Goal: Task Accomplishment & Management: Use online tool/utility

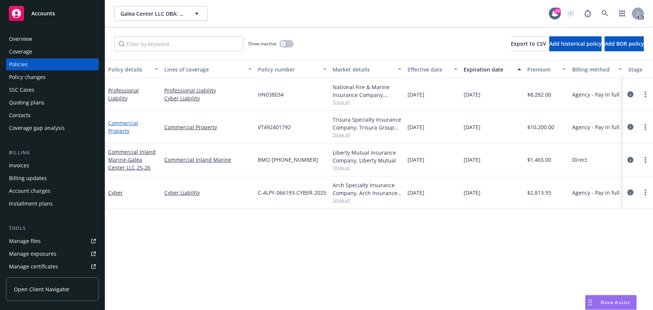
click at [119, 122] on link "Commercial Property" at bounding box center [123, 126] width 30 height 15
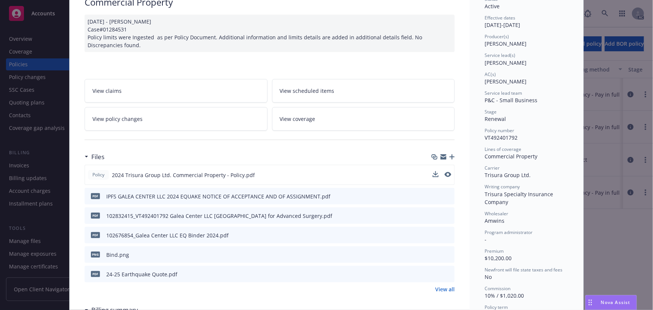
scroll to position [68, 0]
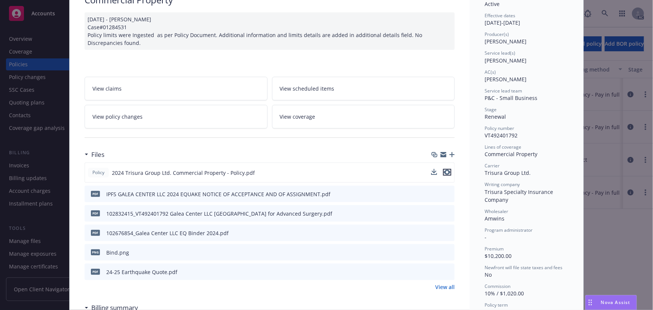
click at [444, 169] on icon "preview file" at bounding box center [447, 171] width 7 height 5
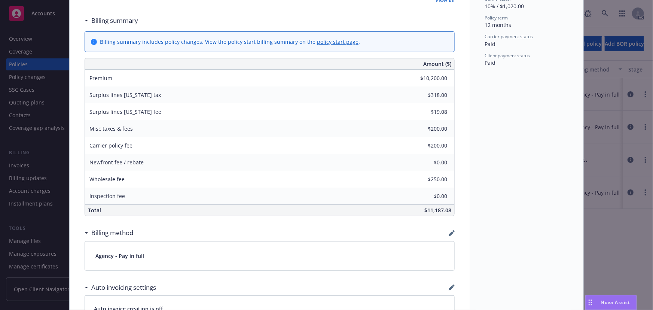
scroll to position [510, 0]
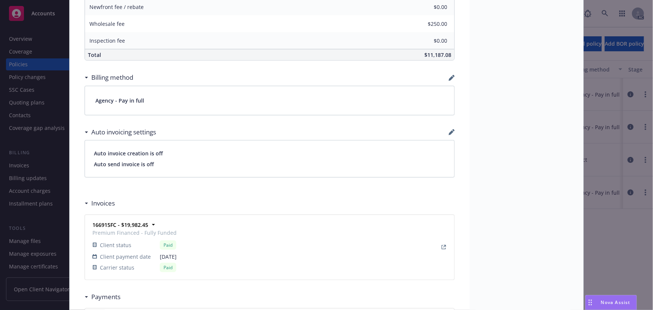
click at [593, 303] on div "Drag to move" at bounding box center [589, 302] width 9 height 14
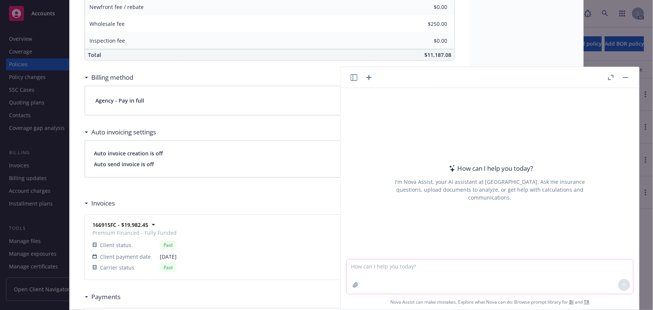
click at [349, 288] on button "button" at bounding box center [355, 285] width 12 height 12
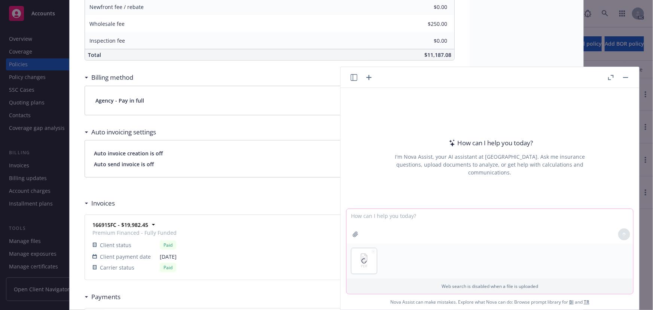
click at [356, 219] on textarea at bounding box center [489, 226] width 286 height 34
type textarea "p"
click at [398, 216] on textarea "find the" at bounding box center [489, 225] width 286 height 35
paste textarea "Bind Subjectivities:"
type textarea "find the Bind Subjectivities:"
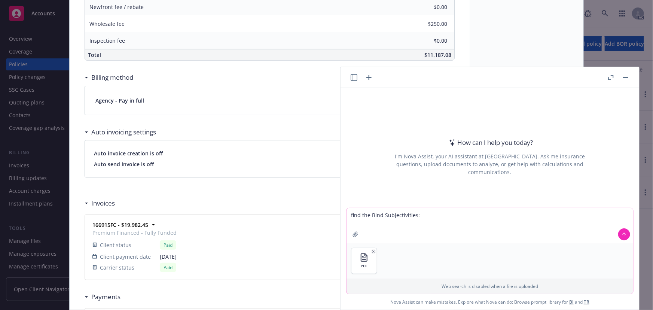
click at [619, 230] on button at bounding box center [624, 234] width 12 height 12
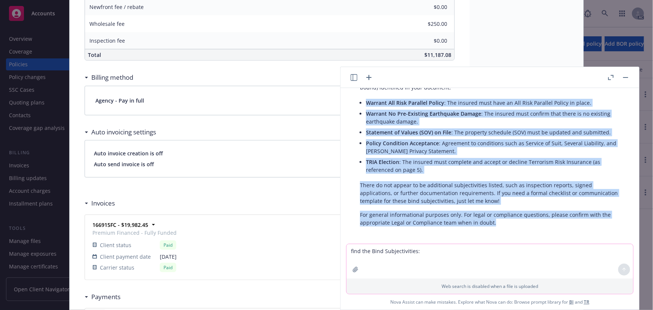
scroll to position [72, 0]
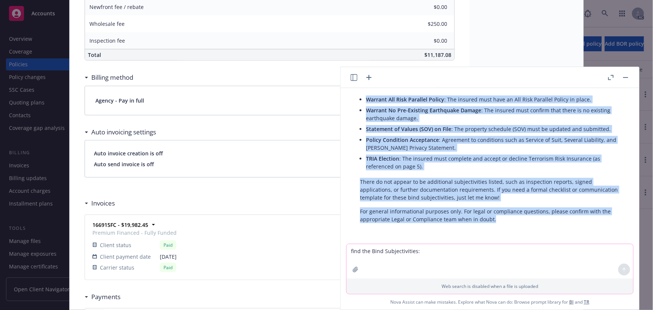
drag, startPoint x: 366, startPoint y: 132, endPoint x: 558, endPoint y: 239, distance: 219.8
click at [558, 239] on div "pdf 109300241_Quote - Galea Center LLC DBA Galea Center for Advanced Surgery - …" at bounding box center [489, 166] width 298 height 156
copy div "Warrant All Risk Parallel Policy : The insured must have an All Risk Parallel P…"
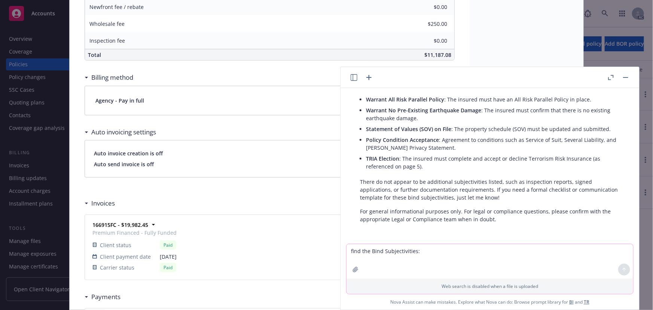
click at [238, 16] on div "Wholesale fee $250.00" at bounding box center [269, 23] width 369 height 17
click at [626, 76] on button "button" at bounding box center [625, 77] width 9 height 9
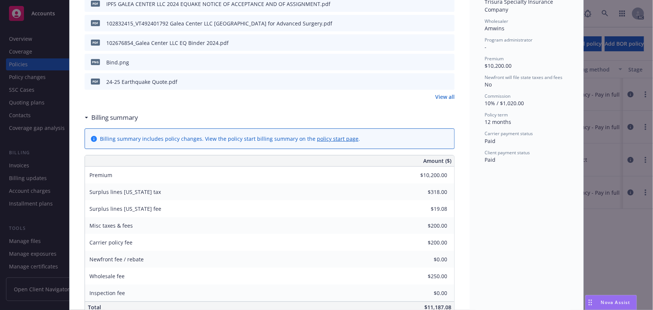
scroll to position [204, 0]
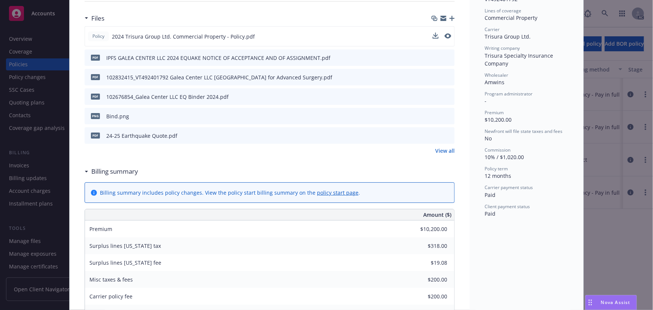
click at [589, 303] on rect "Drag to move" at bounding box center [588, 302] width 1 height 1
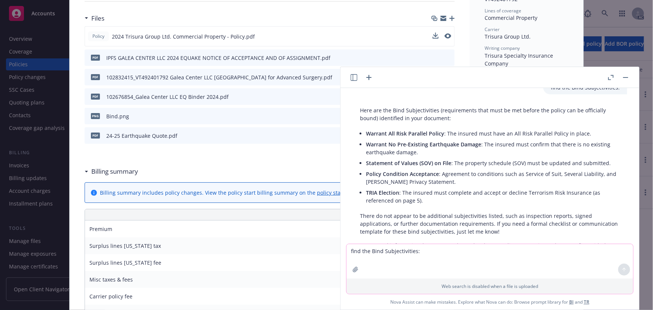
scroll to position [306, 0]
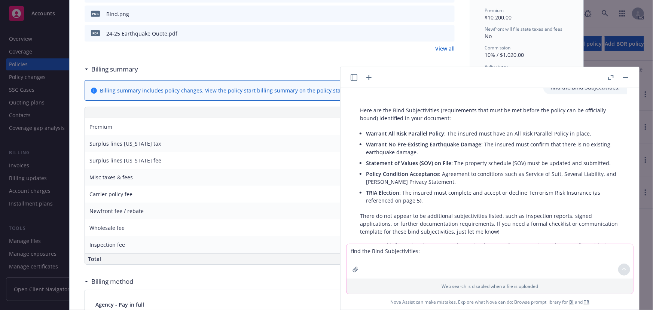
drag, startPoint x: 628, startPoint y: 74, endPoint x: 507, endPoint y: 128, distance: 132.4
click at [628, 74] on button "button" at bounding box center [625, 77] width 9 height 9
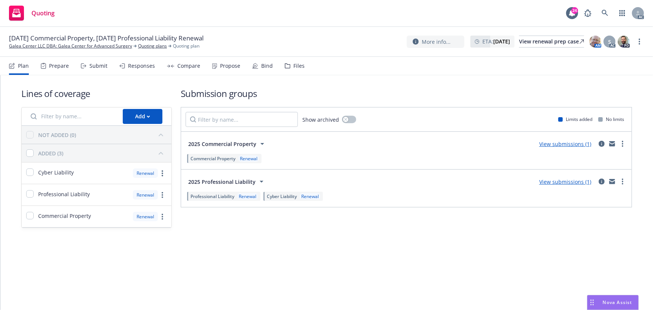
click at [128, 67] on div "Responses" at bounding box center [141, 66] width 27 height 6
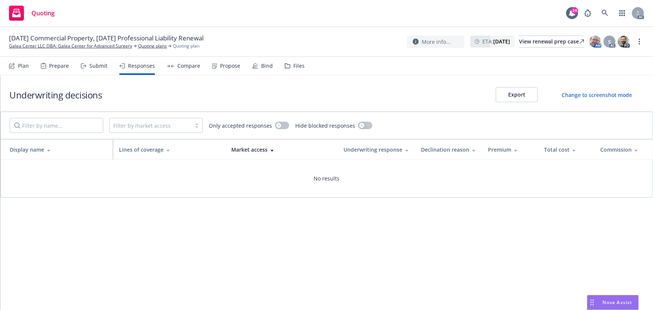
click at [102, 67] on div "Submit" at bounding box center [98, 66] width 18 height 6
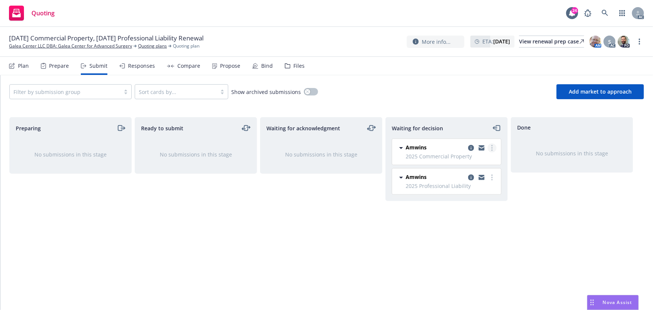
click at [492, 145] on circle "more" at bounding box center [491, 145] width 1 height 1
click at [614, 218] on div "Done No submissions in this stage" at bounding box center [571, 205] width 122 height 177
click at [490, 146] on link "more" at bounding box center [491, 147] width 9 height 9
click at [453, 194] on span "Add accepted decision" at bounding box center [458, 192] width 75 height 7
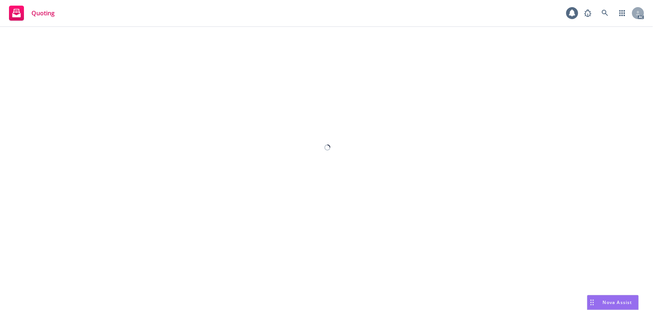
select select "12"
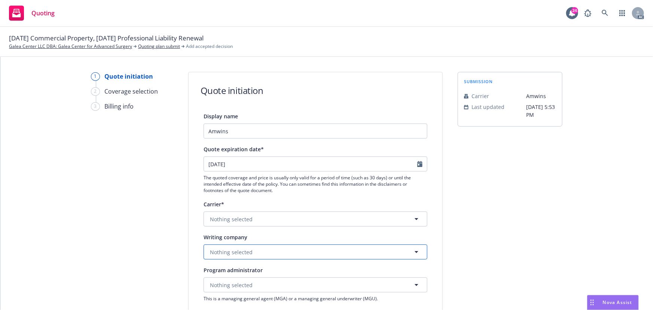
click at [229, 252] on span "Nothing selected" at bounding box center [231, 252] width 43 height 8
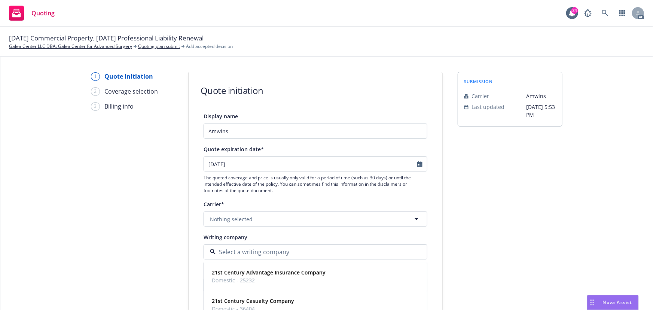
paste input "NOT_ALLOWED"
type input "NOT_ALLOWED"
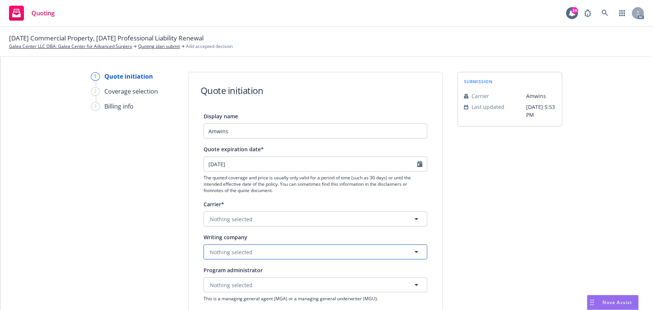
click at [242, 253] on span "Nothing selected" at bounding box center [231, 252] width 43 height 8
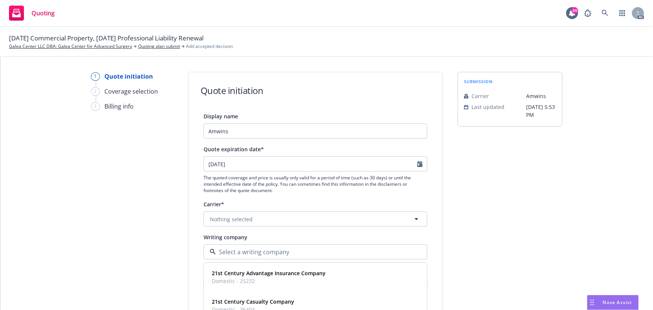
paste input "Trisura Specialty Insurance Company"
type input "Trisura Specialty Insurance Company"
click at [242, 274] on strong "Trisura Specialty Insurance Company" at bounding box center [259, 273] width 95 height 7
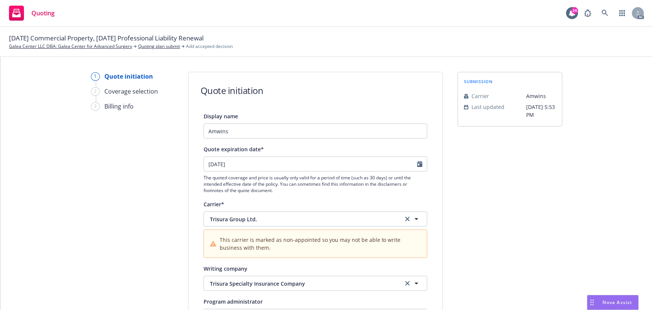
scroll to position [68, 0]
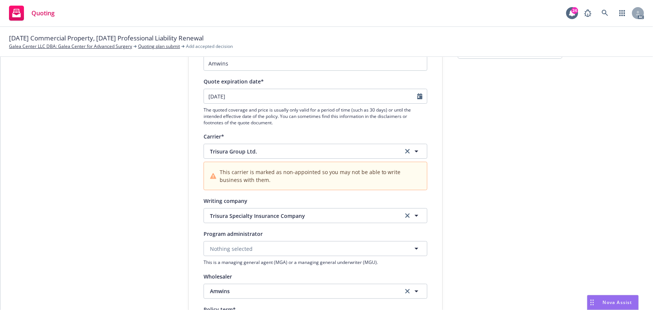
click at [562, 197] on div "1 Quote initiation 2 Coverage selection 3 Billing info Quote initiation Display…" at bounding box center [326, 270] width 634 height 533
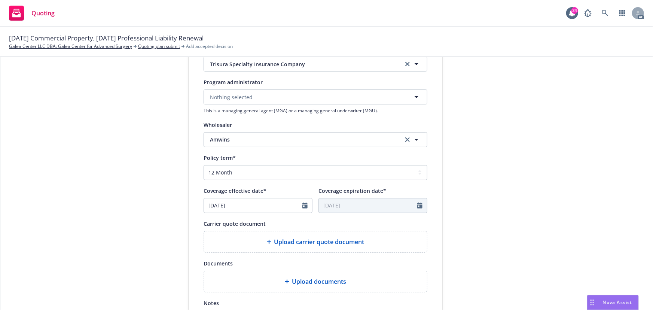
scroll to position [272, 0]
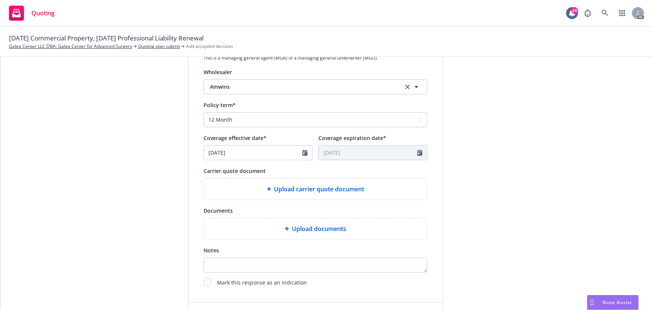
click at [327, 190] on span "Upload carrier quote document" at bounding box center [319, 188] width 90 height 9
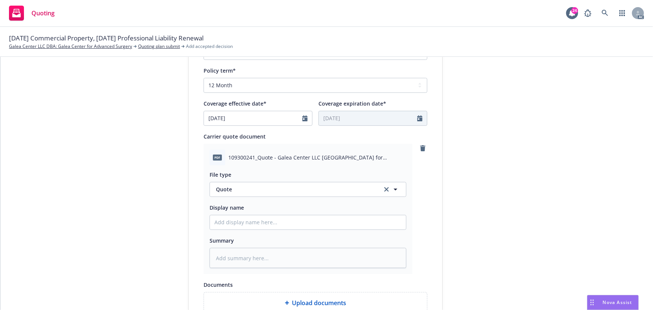
scroll to position [340, 0]
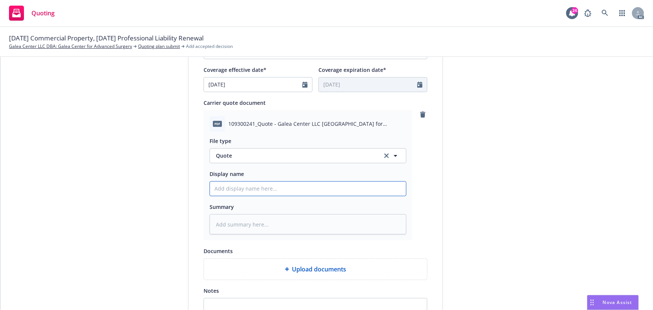
click at [249, 185] on input "Display name" at bounding box center [308, 188] width 196 height 14
type input "25-26 Commercial Package Quote"
drag, startPoint x: 75, startPoint y: 39, endPoint x: 99, endPoint y: 41, distance: 24.0
click at [99, 41] on span "[DATE] Commercial Property, [DATE] Professional Liability Renewal" at bounding box center [106, 38] width 194 height 10
copy span "Property"
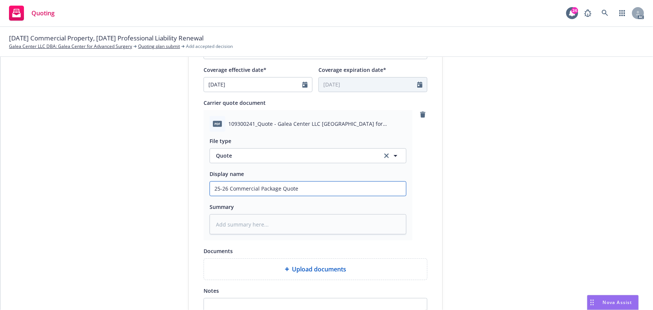
drag, startPoint x: 258, startPoint y: 187, endPoint x: 276, endPoint y: 189, distance: 18.5
click at [276, 189] on input "25-26 Commercial Package Quote" at bounding box center [308, 188] width 196 height 14
paste input "roperty"
type textarea "x"
type input "25-26 Commercial Property Quote"
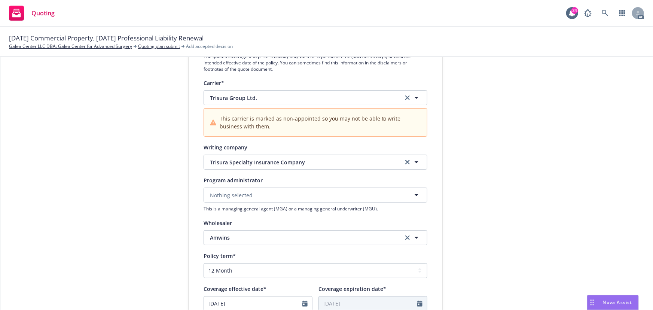
scroll to position [102, 0]
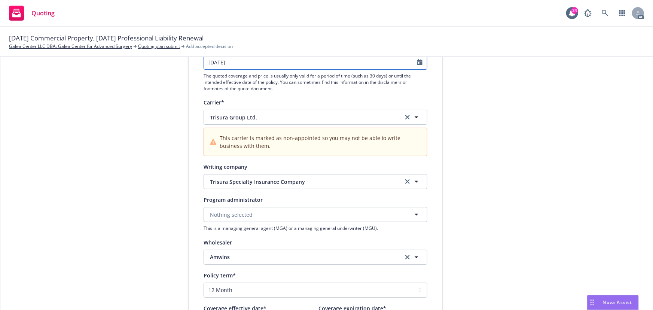
click at [417, 63] on icon "Calendar" at bounding box center [419, 62] width 5 height 6
select select "9"
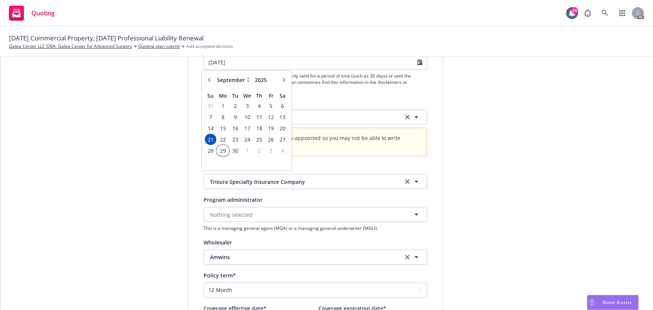
click at [226, 151] on span "29" at bounding box center [222, 150] width 11 height 9
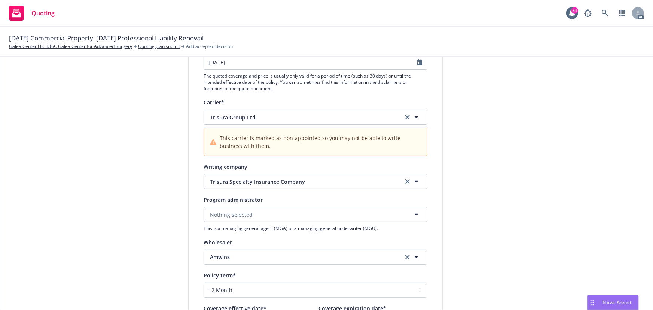
type input "[DATE]"
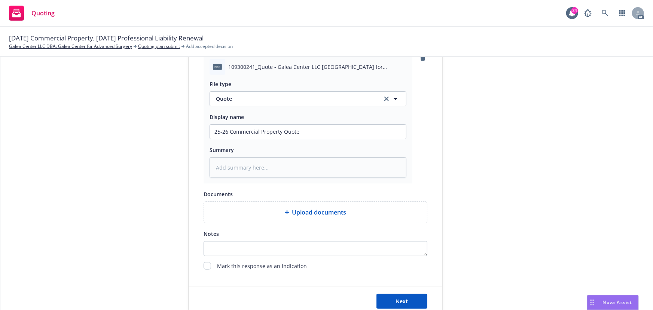
scroll to position [418, 0]
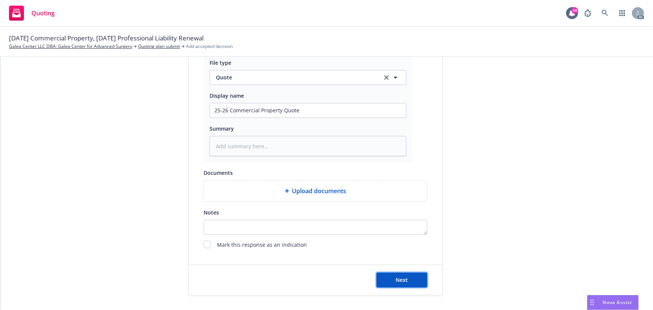
drag, startPoint x: 414, startPoint y: 277, endPoint x: 417, endPoint y: 269, distance: 8.6
click at [414, 277] on button "Next" at bounding box center [401, 279] width 51 height 15
type textarea "x"
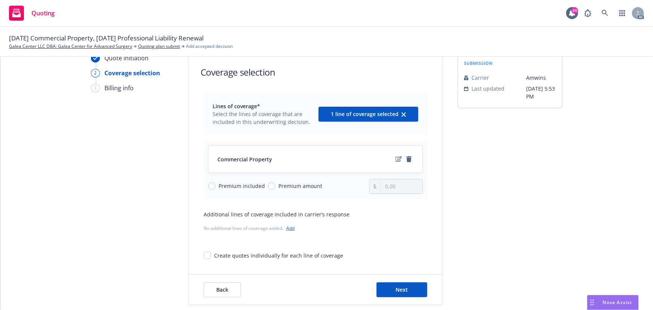
scroll to position [28, 0]
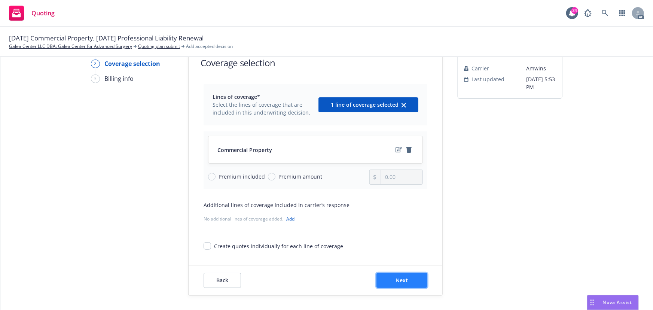
click at [408, 282] on button "Next" at bounding box center [401, 280] width 51 height 15
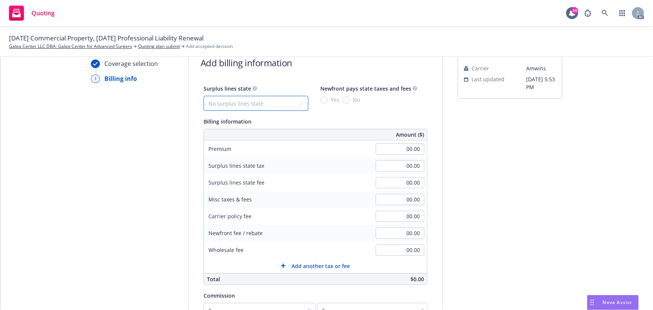
click at [264, 106] on select "No surplus lines state [US_STATE] [US_STATE] [US_STATE] [US_STATE] [US_STATE] […" at bounding box center [255, 103] width 105 height 15
select select "CA"
click at [203, 96] on select "No surplus lines state [US_STATE] [US_STATE] [US_STATE] [US_STATE] [US_STATE] […" at bounding box center [255, 103] width 105 height 15
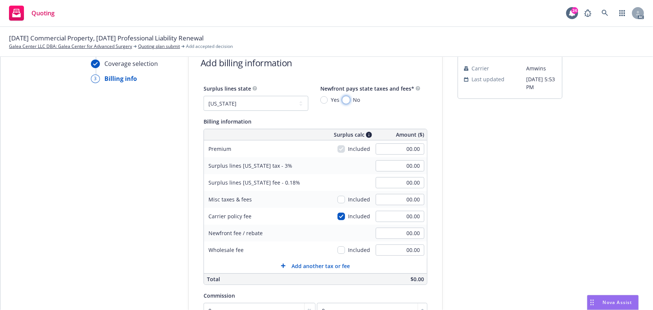
click at [342, 99] on input "No" at bounding box center [345, 99] width 7 height 7
radio input "true"
click at [395, 147] on input "00.00" at bounding box center [399, 148] width 49 height 11
type input "10,420.00"
type input "312.60"
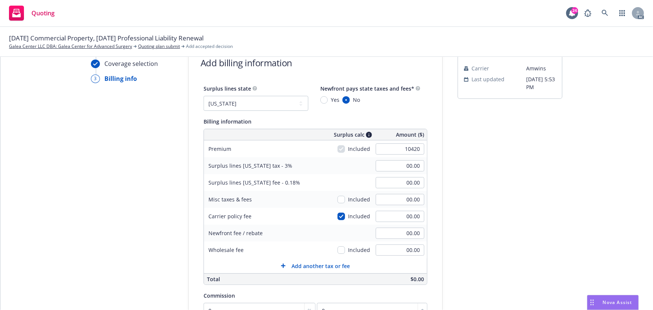
type input "18.76"
click at [543, 185] on div "submission Carrier [PERSON_NAME] Last updated [DATE] 5:53 PM" at bounding box center [509, 235] width 105 height 383
click at [391, 250] on input "00.00" at bounding box center [399, 249] width 49 height 11
type input "250.00"
click at [397, 217] on input "00.00" at bounding box center [399, 216] width 49 height 11
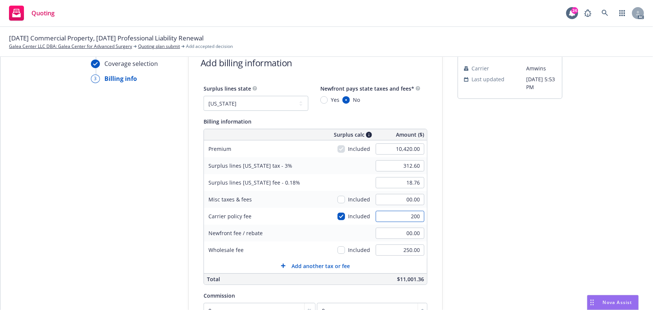
type input "200"
type input "318.60"
type input "19.12"
type input "200.00"
click at [286, 267] on div "Add another tax or fee" at bounding box center [315, 266] width 69 height 8
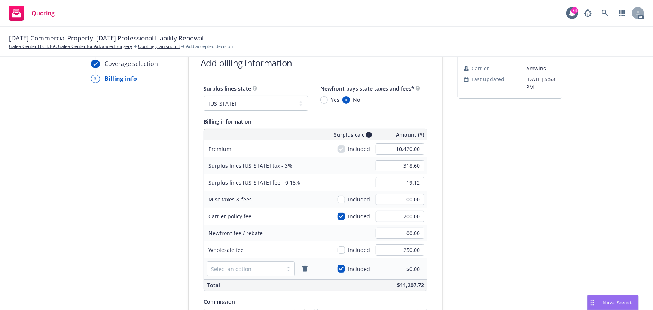
click at [233, 275] on div "Select an option" at bounding box center [251, 268] width 88 height 15
click at [233, 288] on span "Inspection fee" at bounding box center [227, 287] width 36 height 8
click at [392, 269] on input "00.00" at bounding box center [399, 268] width 49 height 11
type input "250"
type input "326.10"
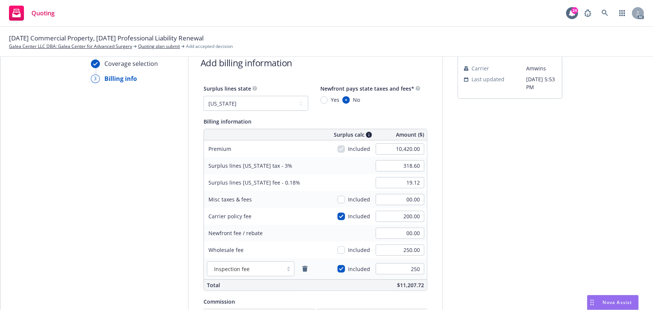
type input "19.57"
type input "250.00"
click at [477, 271] on div "submission Carrier [PERSON_NAME] Last updated [DATE] 5:53 PM" at bounding box center [509, 238] width 105 height 389
click at [398, 217] on input "200.00" at bounding box center [399, 216] width 49 height 11
type input "400"
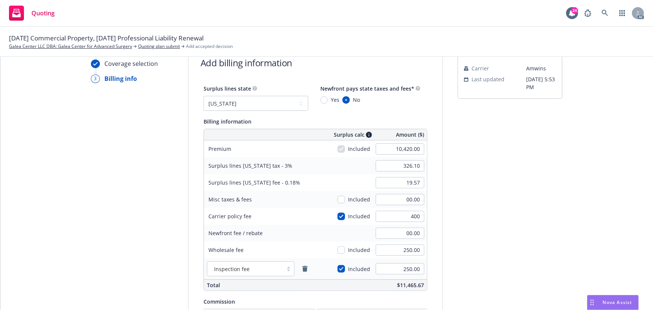
type input "332.10"
type input "19.93"
type input "400.00"
click at [460, 221] on div "submission Carrier [PERSON_NAME] Last updated [DATE] 5:53 PM" at bounding box center [509, 238] width 105 height 389
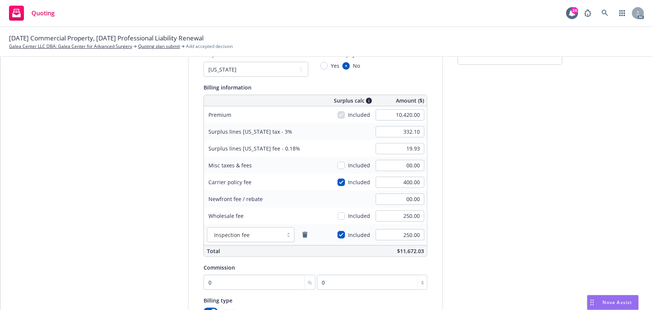
scroll to position [130, 0]
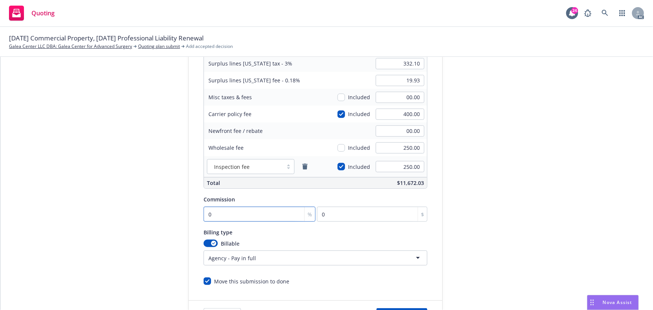
click at [212, 215] on input "0" at bounding box center [259, 213] width 112 height 15
type input "1"
type input "104.2"
type input "10"
type input "1042"
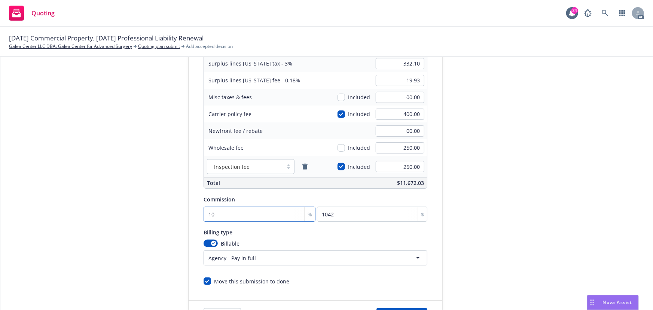
type input "10"
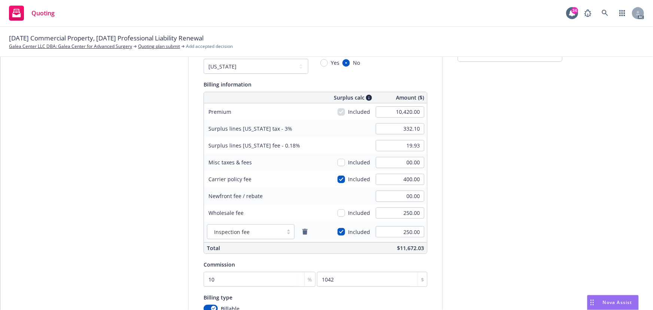
scroll to position [63, 0]
click at [398, 182] on input "400.00" at bounding box center [399, 180] width 49 height 11
type input "200"
type input "326.10"
type input "19.57"
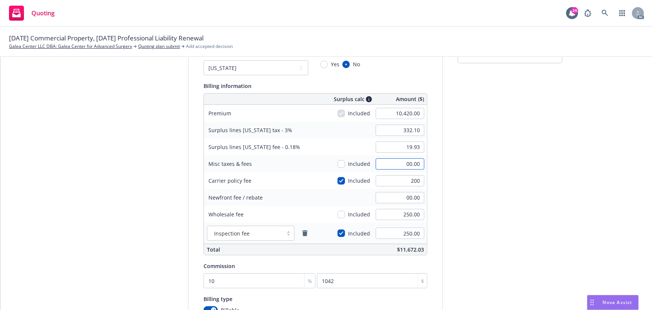
type input "200.00"
click at [401, 165] on input "00.00" at bounding box center [399, 163] width 49 height 11
type input "200.00"
click at [339, 164] on input "checkbox" at bounding box center [340, 163] width 7 height 7
checkbox input "true"
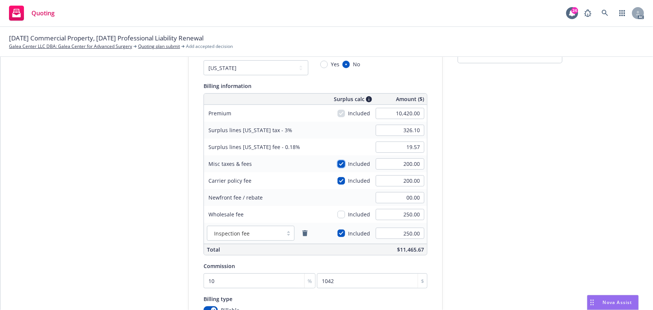
type input "332.10"
type input "19.93"
click at [442, 171] on div "Quote initiation Coverage selection 3 Billing info Add billing information Surp…" at bounding box center [326, 203] width 634 height 389
click at [496, 184] on div "submission Carrier [PERSON_NAME] Last updated [DATE] 5:53 PM" at bounding box center [509, 203] width 105 height 389
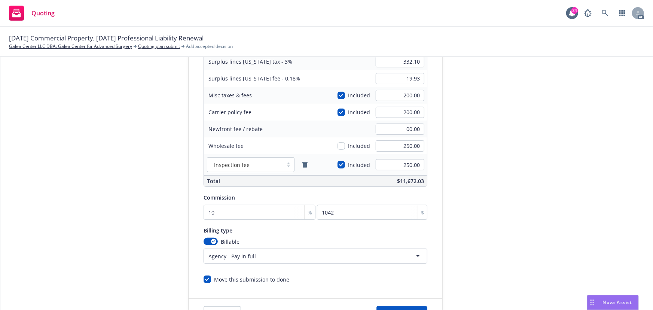
scroll to position [136, 0]
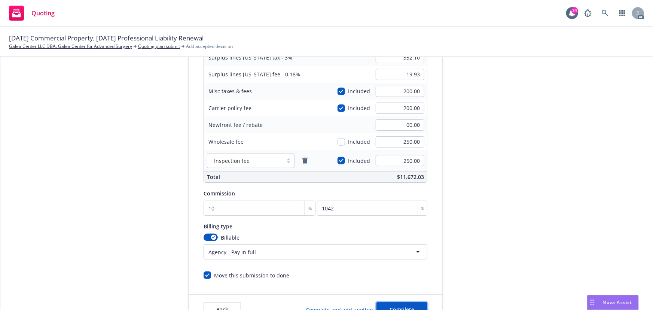
click at [406, 306] on span "Complete" at bounding box center [401, 309] width 25 height 7
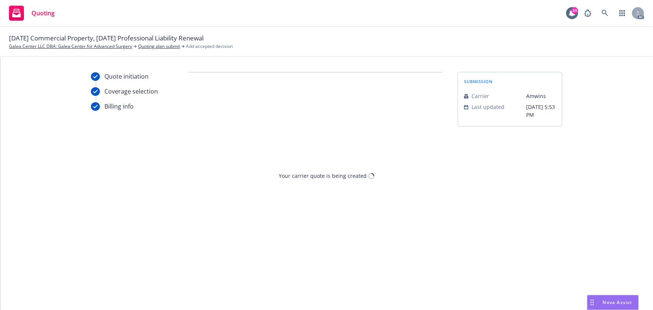
scroll to position [0, 0]
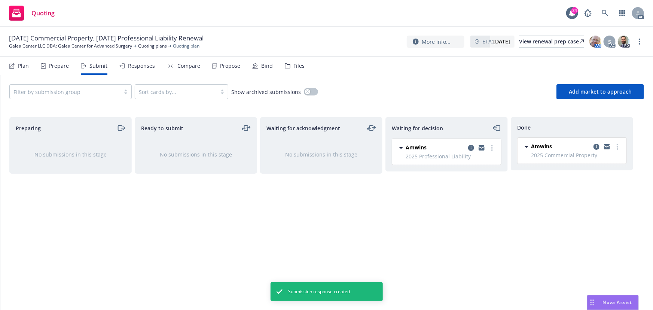
click at [232, 69] on div "Propose" at bounding box center [230, 66] width 20 height 6
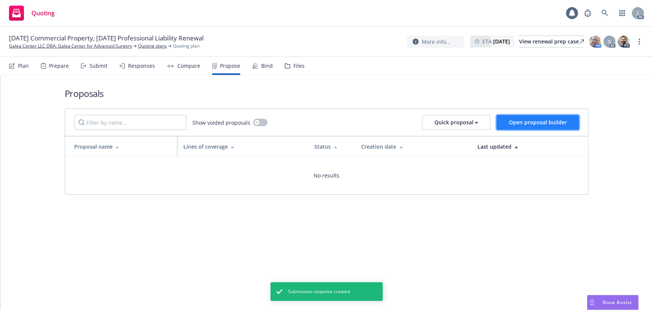
click at [521, 125] on span "Open proposal builder" at bounding box center [538, 122] width 58 height 7
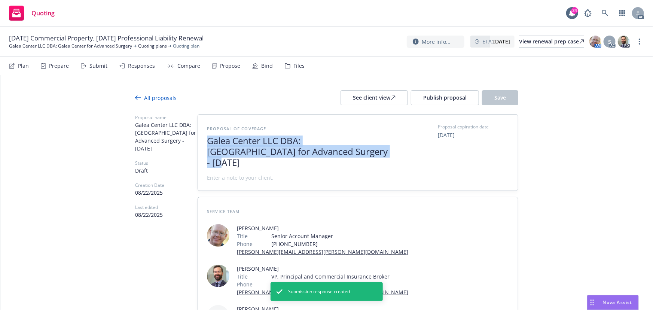
drag, startPoint x: 211, startPoint y: 143, endPoint x: 318, endPoint y: 157, distance: 107.9
click at [318, 157] on div "Proposal of coverage Galea Center LLC DBA: Galea Center for Advanced Surgery - …" at bounding box center [298, 152] width 183 height 58
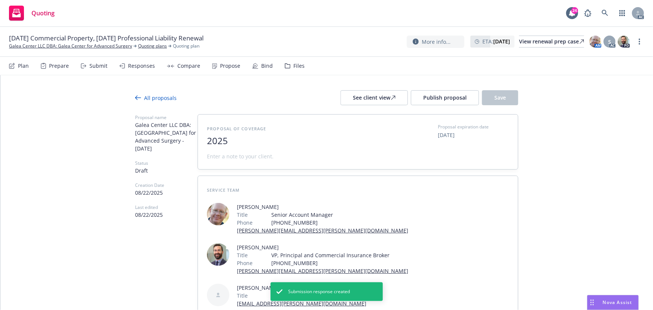
click at [238, 142] on span "2025" at bounding box center [298, 140] width 183 height 11
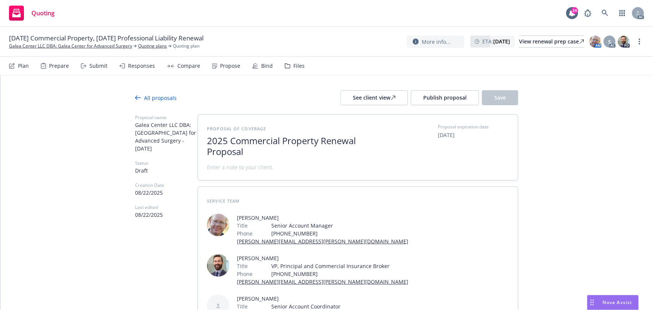
scroll to position [0, 0]
click at [227, 168] on span at bounding box center [240, 167] width 67 height 8
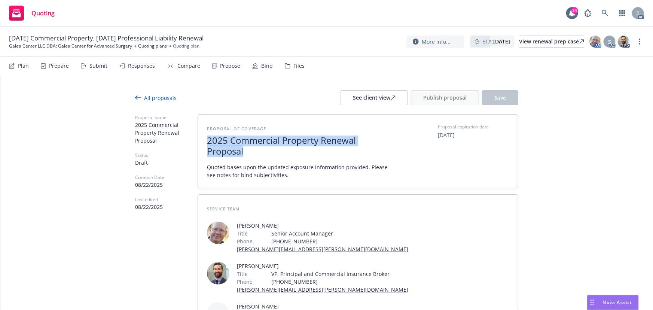
drag, startPoint x: 244, startPoint y: 153, endPoint x: 201, endPoint y: 139, distance: 45.5
click at [201, 139] on div "Proposal of coverage 2025 Commercial Property Renewal Proposal Quoted bases upo…" at bounding box center [358, 150] width 320 height 73
copy span "2025 Commercial Property Renewal Proposal"
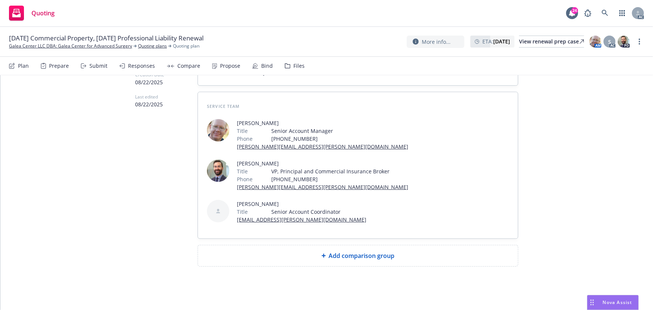
scroll to position [103, 0]
click at [337, 251] on span "Add comparison group" at bounding box center [362, 254] width 66 height 9
type textarea "x"
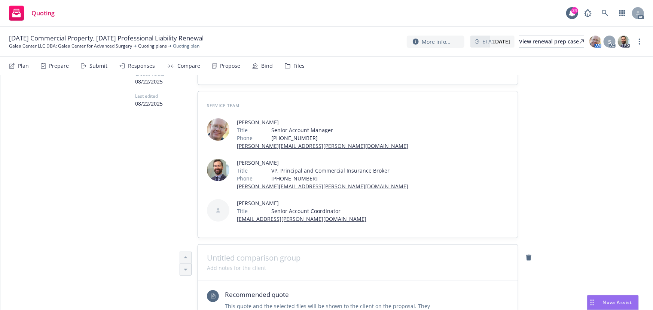
click at [312, 256] on span at bounding box center [358, 257] width 302 height 9
paste span
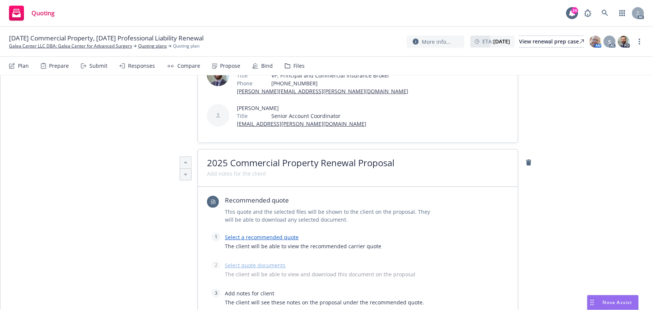
scroll to position [205, 0]
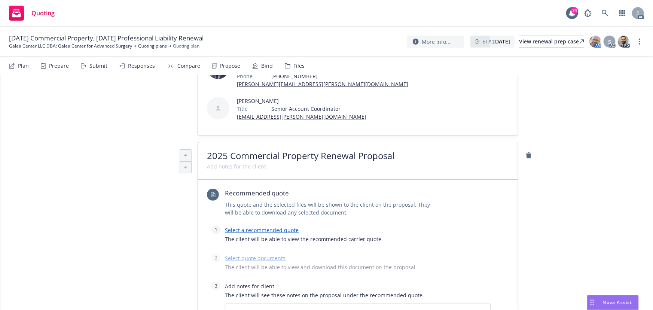
click at [260, 230] on link "Select a recommended quote" at bounding box center [262, 229] width 74 height 7
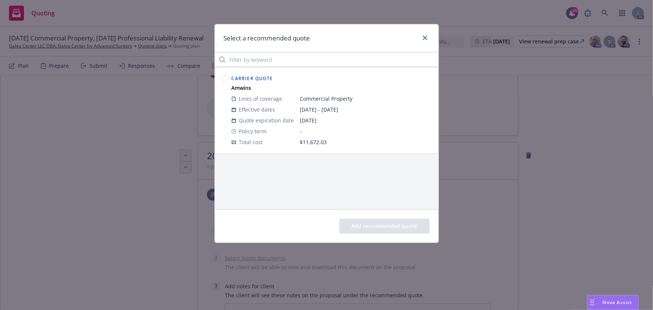
click at [226, 76] on circle at bounding box center [224, 78] width 7 height 7
click at [381, 224] on button "Add recommended quote" at bounding box center [384, 225] width 90 height 15
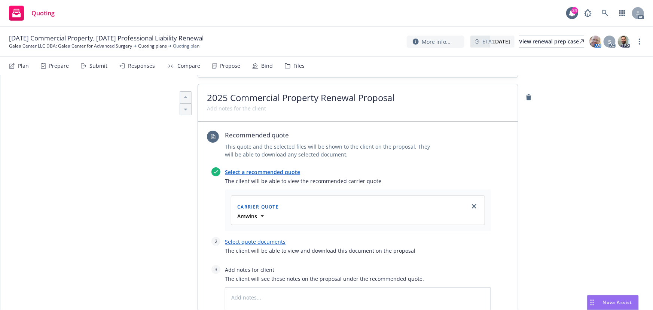
scroll to position [307, 0]
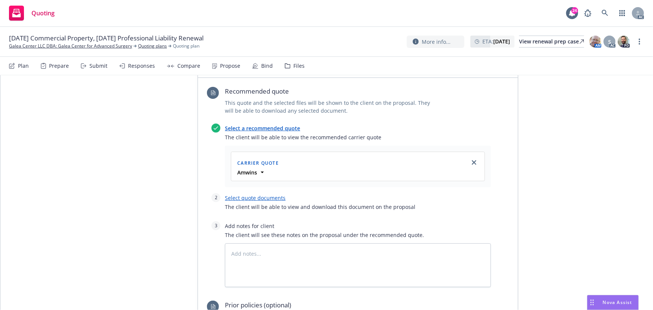
click at [250, 197] on link "Select quote documents" at bounding box center [255, 197] width 61 height 7
type textarea "x"
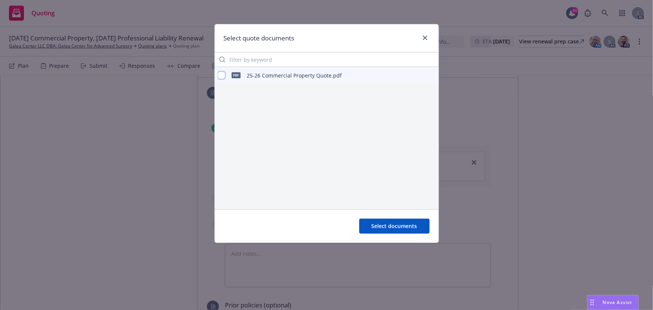
click at [218, 73] on input "checkbox" at bounding box center [221, 74] width 7 height 7
checkbox input "true"
click at [391, 223] on span "Select documents" at bounding box center [394, 225] width 46 height 7
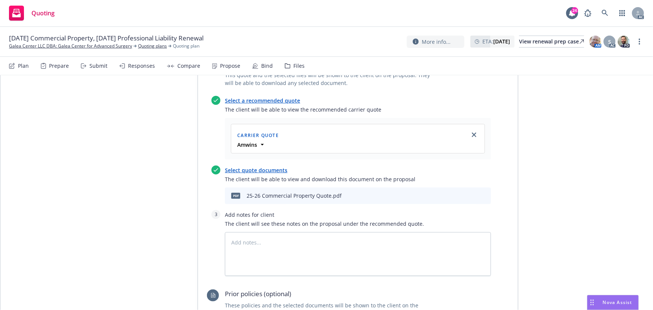
scroll to position [409, 0]
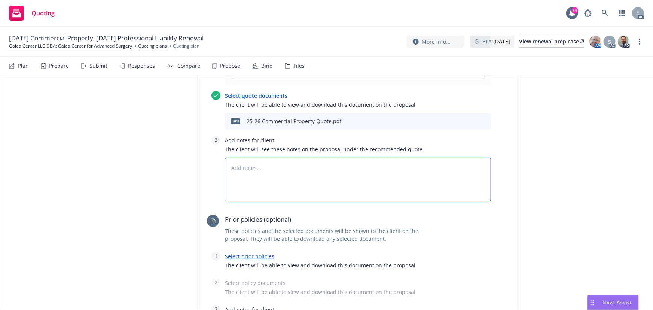
click at [244, 179] on textarea at bounding box center [358, 179] width 266 height 44
type textarea "x"
type textarea "B"
type textarea "x"
type textarea "Bin"
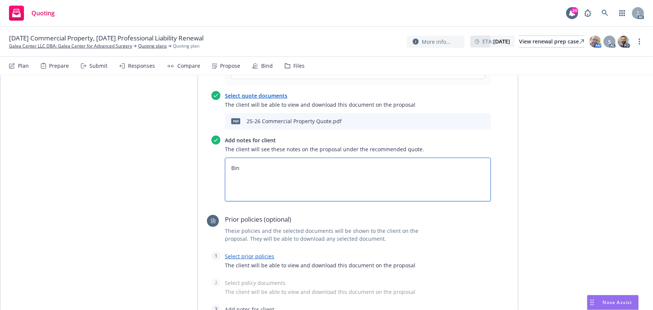
type textarea "x"
type textarea "Bind"
type textarea "x"
type textarea "Bind S"
type textarea "x"
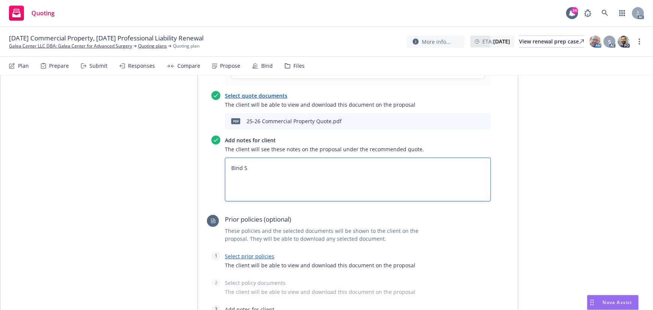
type textarea "Bind Su"
type textarea "x"
type textarea "Bind Sub"
type textarea "x"
type textarea "Bind Subj"
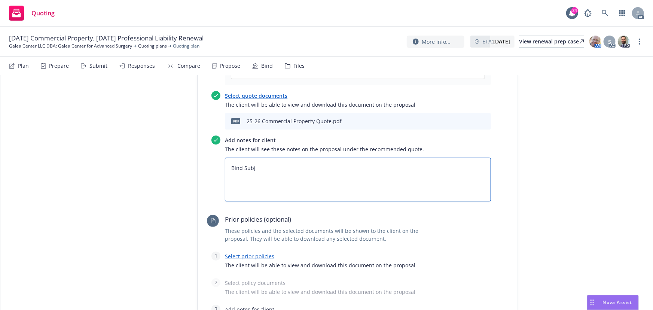
type textarea "x"
type textarea "Bind Subje"
type textarea "x"
type textarea "Bind Subjec"
type textarea "x"
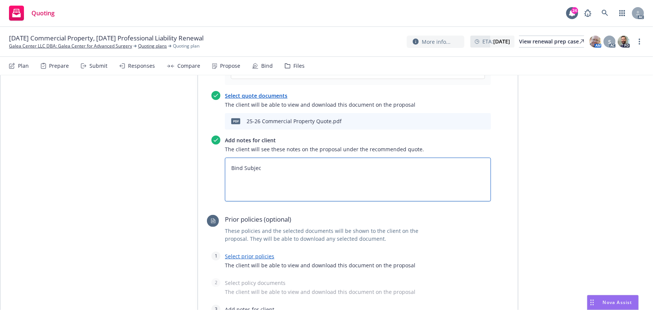
type textarea "Bind Subject"
type textarea "x"
type textarea "Bind Subjecti"
type textarea "x"
type textarea "Bind Subjectiv"
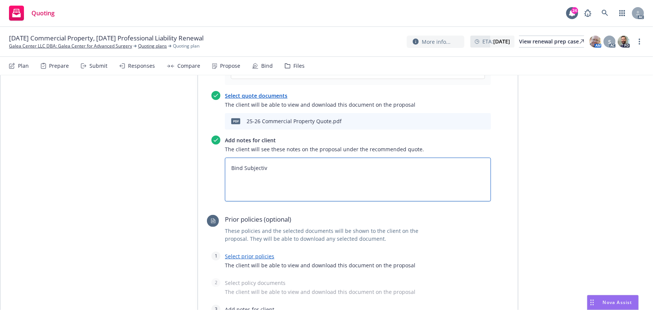
type textarea "x"
type textarea "Bind Subjectivi"
type textarea "x"
type textarea "Bind Subjectivit"
type textarea "x"
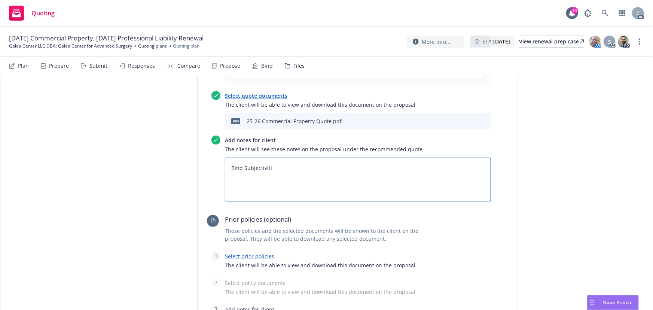
type textarea "Bind Subjectivitie"
type textarea "x"
type textarea "Bind Subjectivities"
type textarea "x"
type textarea "Bind Subjectivities:"
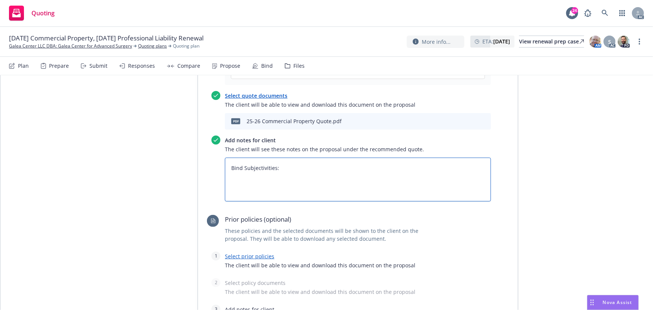
type textarea "x"
type textarea "Bind Subjectivities:"
paste textarea "Warrant All Risk Parallel Policy Insured Warrants No Pre-Existing Earthquake Da…"
type textarea "x"
type textarea "Bind Subjectivities: Warrant All Risk Parallel Policy Insured Warrants No Pre-E…"
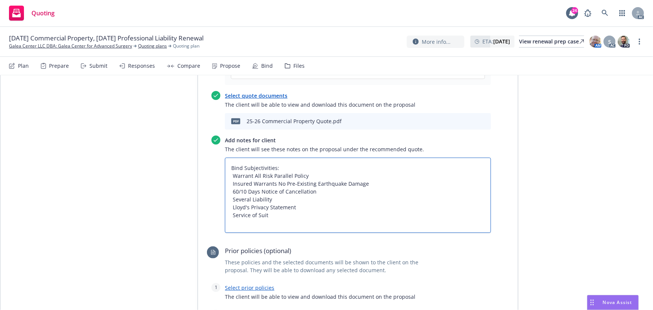
click at [231, 174] on textarea "Bind Subjectivities: Warrant All Risk Parallel Policy Insured Warrants No Pre-E…" at bounding box center [358, 195] width 266 height 76
type textarea "x"
type textarea "Bind Subjectivities: 1Warrant All Risk Parallel Policy Insured Warrants No Pre-…"
type textarea "x"
type textarea "Bind Subjectivities: 1.Warrant All Risk Parallel Policy Insured Warrants No Pre…"
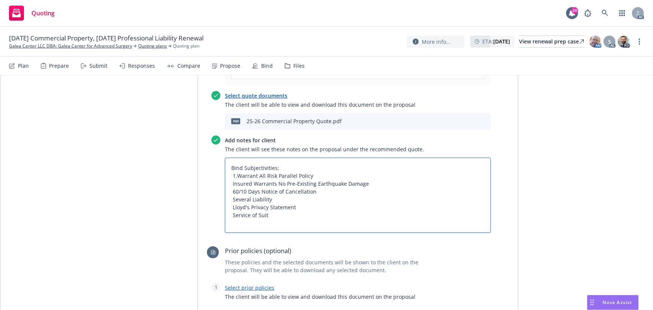
type textarea "x"
type textarea "Bind Subjectivities: 1. Warrant All Risk Parallel Policy Insured Warrants No Pr…"
click at [229, 183] on textarea "Bind Subjectivities: 1. Warrant All Risk Parallel Policy Insured Warrants No Pr…" at bounding box center [358, 195] width 266 height 76
type textarea "x"
type textarea "Bind Subjectivities: 1. Warrant All Risk Parallel Policy 2Insured Warrants No P…"
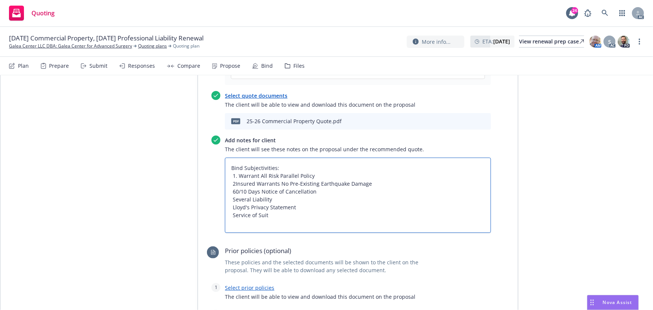
type textarea "x"
type textarea "Bind Subjectivities: 1. Warrant All Risk Parallel Policy 2.Insured Warrants No …"
type textarea "x"
type textarea "Bind Subjectivities: 1. Warrant All Risk Parallel Policy 2. Insured Warrants No…"
click at [227, 189] on textarea "Bind Subjectivities: 1. Warrant All Risk Parallel Policy 2. Insured Warrants No…" at bounding box center [358, 195] width 266 height 76
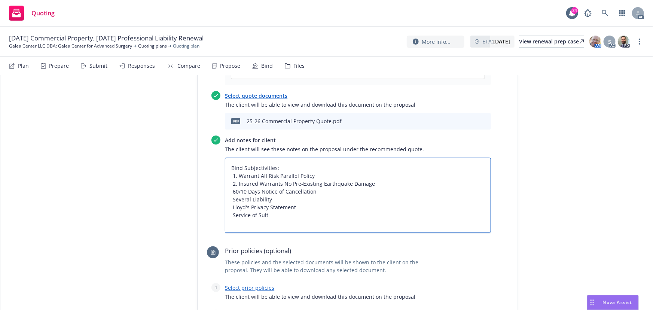
type textarea "x"
type textarea "Bind Subjectivities: 1. Warrant All Risk Parallel Policy 2. Insured Warrants No…"
type textarea "x"
type textarea "Bind Subjectivities: 1. Warrant All Risk Parallel Policy 2. Insured Warrants No…"
type textarea "x"
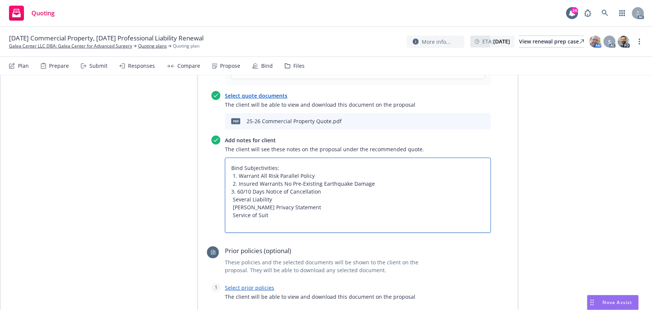
type textarea "Bind Subjectivities: 1. Warrant All Risk Parallel Policy 2. Insured Warrants No…"
click at [228, 199] on textarea "Bind Subjectivities: 1. Warrant All Risk Parallel Policy 2. Insured Warrants No…" at bounding box center [358, 195] width 266 height 76
type textarea "x"
type textarea "Bind Subjectivities: 1. Warrant All Risk Parallel Policy 2. Insured Warrants No…"
type textarea "x"
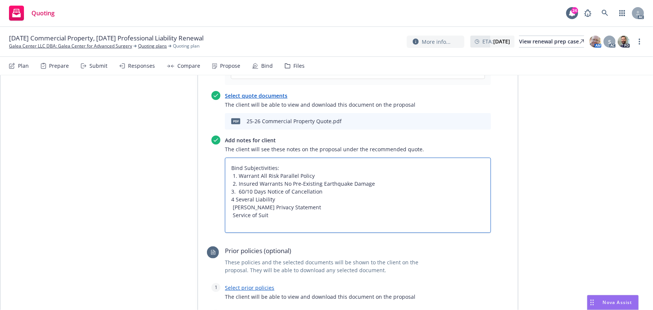
type textarea "Bind Subjectivities: 1. Warrant All Risk Parallel Policy 2. Insured Warrants No…"
type textarea "x"
click at [229, 205] on textarea "Bind Subjectivities: 1. Warrant All Risk Parallel Policy 2. Insured Warrants No…" at bounding box center [358, 195] width 266 height 76
type textarea "Bind Subjectivities: 1. Warrant All Risk Parallel Policy 2. Insured Warrants No…"
type textarea "x"
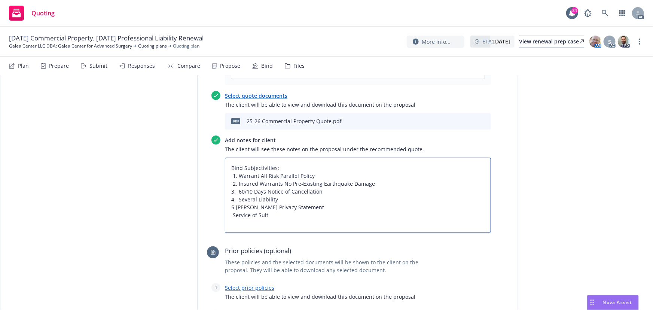
type textarea "Bind Subjectivities: 1. Warrant All Risk Parallel Policy 2. Insured Warrants No…"
type textarea "x"
type textarea "Bind Subjectivities: 1. Warrant All Risk Parallel Policy 2. Insured Warrants No…"
click at [230, 214] on textarea "Bind Subjectivities: 1. Warrant All Risk Parallel Policy 2. Insured Warrants No…" at bounding box center [358, 195] width 266 height 76
type textarea "x"
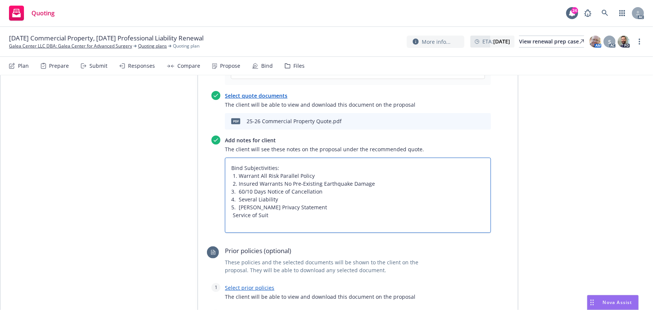
type textarea "Bind Subjectivities: 1. Warrant All Risk Parallel Policy 2. Insured Warrants No…"
type textarea "x"
type textarea "Bind Subjectivities: 1. Warrant All Risk Parallel Policy 2. Insured Warrants No…"
type textarea "x"
type textarea "Bind Subjectivities: 1. Warrant All Risk Parallel Policy 2. Insured Warrants No…"
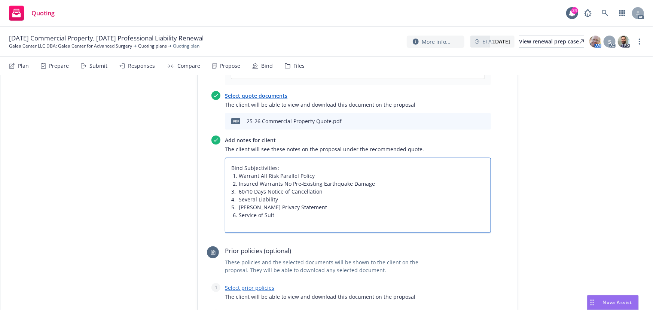
click at [234, 206] on textarea "Bind Subjectivities: 1. Warrant All Risk Parallel Policy 2. Insured Warrants No…" at bounding box center [358, 195] width 266 height 76
type textarea "x"
type textarea "Bind Subjectivities: 1. Warrant All Risk Parallel Policy 2. Insured Warrants No…"
click at [236, 214] on textarea "Bind Subjectivities: 1. Warrant All Risk Parallel Policy 2. Insured Warrants No…" at bounding box center [358, 195] width 266 height 76
type textarea "x"
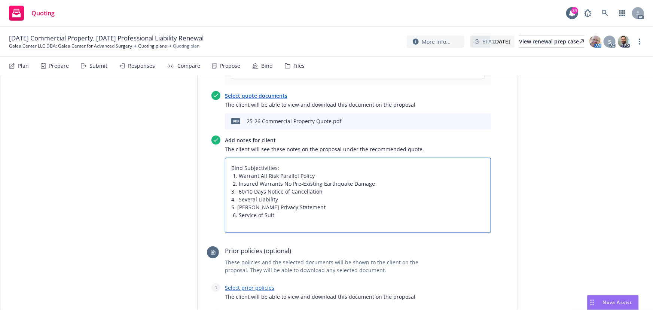
type textarea "Bind Subjectivities: 1. Warrant All Risk Parallel Policy 2. Insured Warrants No…"
click at [230, 214] on textarea "Bind Subjectivities: 1. Warrant All Risk Parallel Policy 2. Insured Warrants No…" at bounding box center [358, 195] width 266 height 76
type textarea "x"
type textarea "Bind Subjectivities: 1. Warrant All Risk Parallel Policy 2. Insured Warrants No…"
click at [232, 213] on textarea "Bind Subjectivities: 1. Warrant All Risk Parallel Policy 2. Insured Warrants No…" at bounding box center [358, 195] width 266 height 76
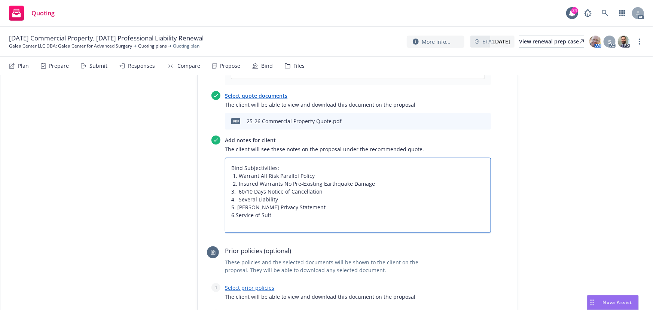
type textarea "x"
type textarea "Bind Subjectivities: 1. Warrant All Risk Parallel Policy 2. Insured Warrants No…"
click at [235, 198] on textarea "Bind Subjectivities: 1. Warrant All Risk Parallel Policy 2. Insured Warrants No…" at bounding box center [358, 195] width 266 height 76
type textarea "x"
type textarea "Bind Subjectivities: 1. Warrant All Risk Parallel Policy 2. Insured Warrants No…"
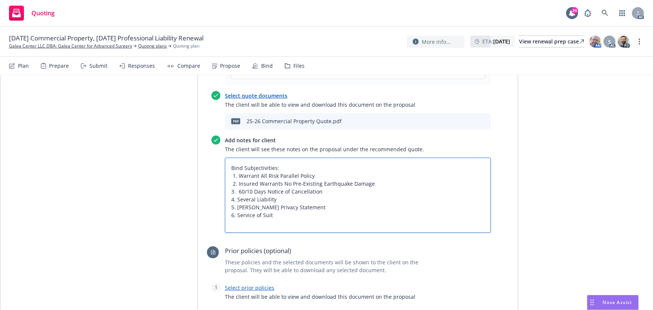
click at [236, 188] on textarea "Bind Subjectivities: 1. Warrant All Risk Parallel Policy 2. Insured Warrants No…" at bounding box center [358, 195] width 266 height 76
type textarea "x"
type textarea "Bind Subjectivities: 1. Warrant All Risk Parallel Policy 2. Insured Warrants No…"
drag, startPoint x: 236, startPoint y: 174, endPoint x: 295, endPoint y: 205, distance: 67.4
click at [295, 205] on textarea "Bind Subjectivities: 1. Warrant All Risk Parallel Policy 2. Insured Warrants No…" at bounding box center [358, 195] width 266 height 76
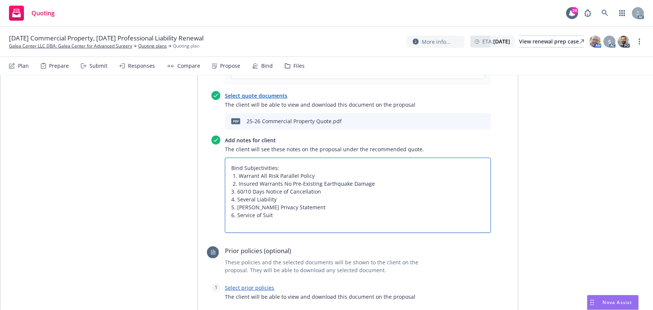
click at [231, 189] on textarea "Bind Subjectivities: 1. Warrant All Risk Parallel Policy 2. Insured Warrants No…" at bounding box center [358, 195] width 266 height 76
click at [230, 177] on textarea "Bind Subjectivities: 1. Warrant All Risk Parallel Policy 2. Insured Warrants No…" at bounding box center [358, 195] width 266 height 76
type textarea "x"
click at [230, 182] on textarea "Bind Subjectivities: 1. Warrant All Risk Parallel Policy 2. Insured Warrants No…" at bounding box center [358, 195] width 266 height 76
type textarea "Bind Subjectivities: 1. Warrant All Risk Parallel Policy 2. Insured Warrants No…"
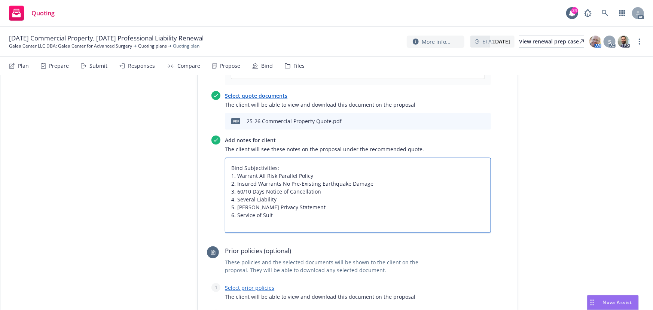
type textarea "x"
drag, startPoint x: 227, startPoint y: 175, endPoint x: 313, endPoint y: 221, distance: 97.2
click at [313, 221] on textarea "Bind Subjectivities: 1. Warrant All Risk Parallel Policy 2. Insured Warrants No…" at bounding box center [358, 195] width 266 height 76
type textarea "Bind Subjectivities: 1. Warrant All Risk Parallel Policy 2. Insured Warrants No…"
click at [280, 218] on textarea "Bind Subjectivities: 1. Warrant All Risk Parallel Policy 2. Insured Warrants No…" at bounding box center [358, 195] width 266 height 76
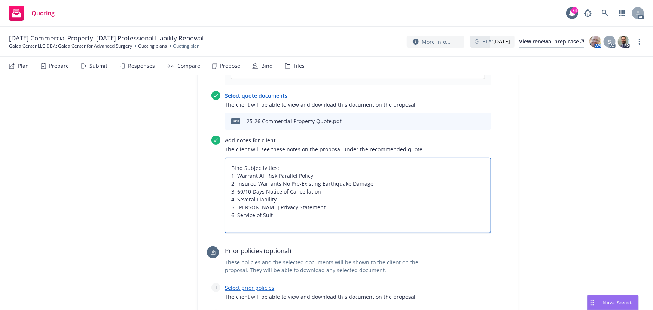
type textarea "x"
type textarea "Bind Subjectivities: 1. Warrant All Risk Parallel Policy 2. Insured Warrants No…"
type textarea "x"
type textarea "Bind Subjectivities: 1. Warrant All Risk Parallel Policy 2. Insured Warrants No…"
type textarea "x"
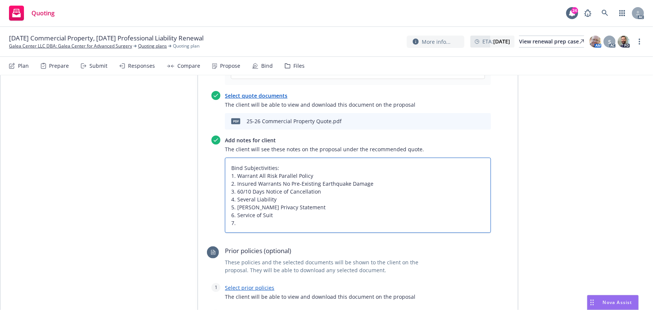
type textarea "Bind Subjectivities: 1. Warrant All Risk Parallel Policy 2. Insured Warrants No…"
paste textarea "Signed acceptance/rejection required at binding."
type textarea "x"
type textarea "Bind Subjectivities: 1. Warrant All Risk Parallel Policy 2. Insured Warrants No…"
click at [236, 225] on textarea "Bind Subjectivities: 1. Warrant All Risk Parallel Policy 2. Insured Warrants No…" at bounding box center [358, 195] width 266 height 76
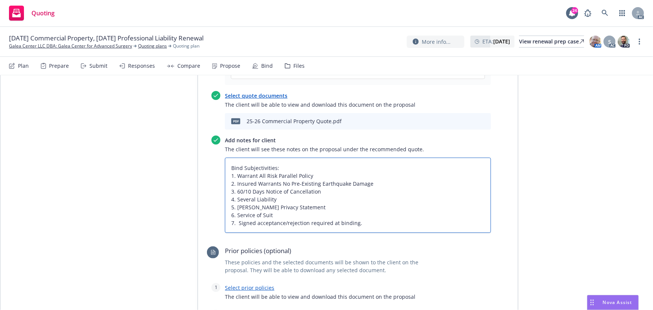
type textarea "x"
type textarea "Bind Subjectivities: 1. Warrant All Risk Parallel Policy 2. Insured Warrants No…"
drag, startPoint x: 224, startPoint y: 165, endPoint x: 283, endPoint y: 165, distance: 59.5
click at [283, 165] on textarea "Bind Subjectivities: 1. Warrant All Risk Parallel Policy 2. Insured Warrants No…" at bounding box center [358, 195] width 266 height 76
click at [306, 200] on textarea "Bind Subjectivities: 1. Warrant All Risk Parallel Policy 2. Insured Warrants No…" at bounding box center [358, 195] width 266 height 76
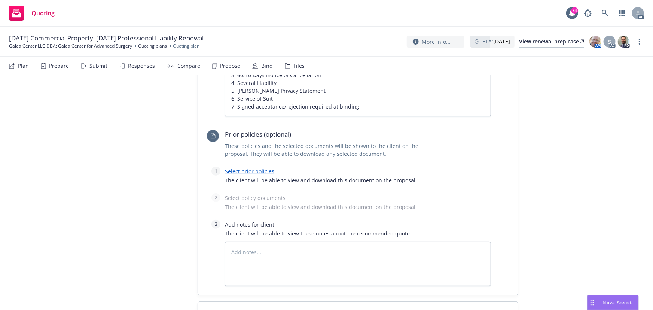
scroll to position [545, 0]
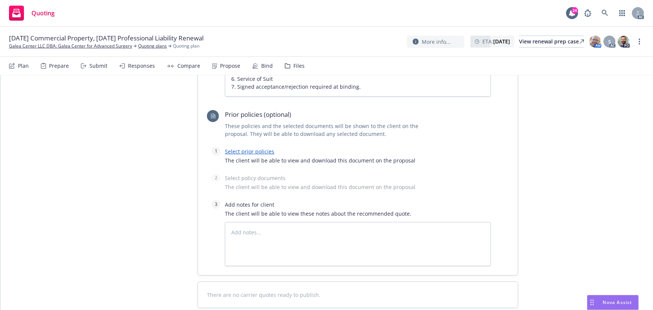
click at [253, 156] on span "The client will be able to view and download this document on the proposal" at bounding box center [358, 160] width 266 height 8
click at [253, 153] on link "Select prior policies" at bounding box center [249, 151] width 49 height 7
type textarea "x"
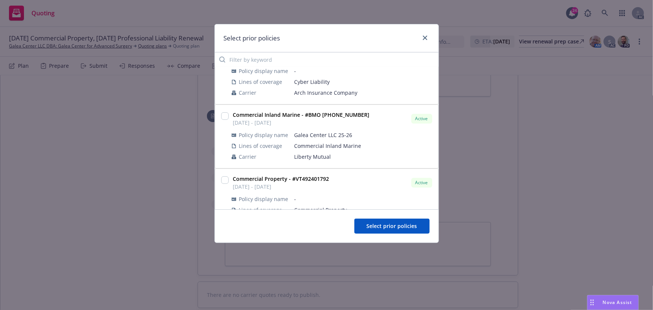
scroll to position [68, 0]
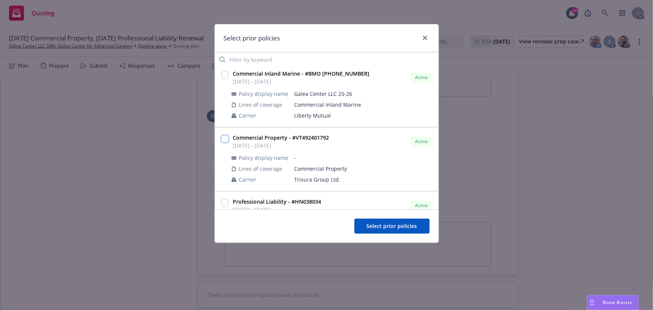
click at [226, 137] on input "checkbox" at bounding box center [224, 138] width 7 height 7
checkbox input "true"
click at [386, 228] on span "Select prior policies" at bounding box center [391, 225] width 50 height 7
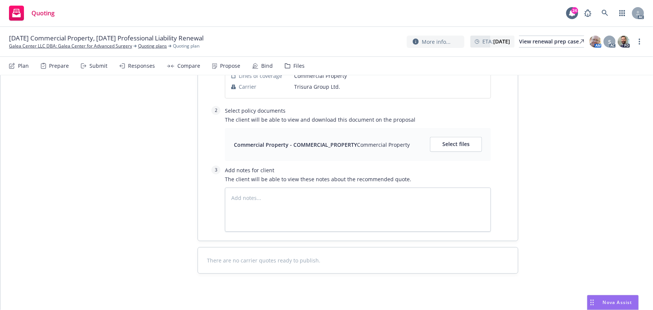
scroll to position [687, 0]
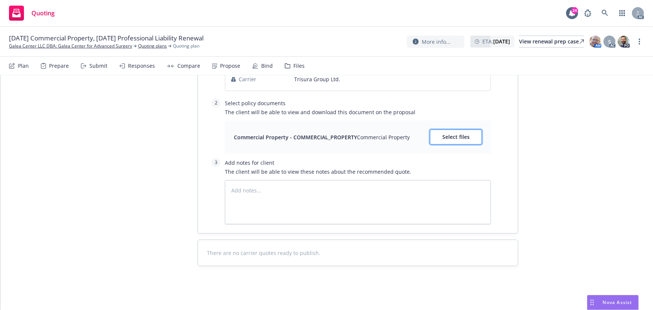
click at [460, 136] on span "Select files" at bounding box center [455, 136] width 27 height 7
type textarea "x"
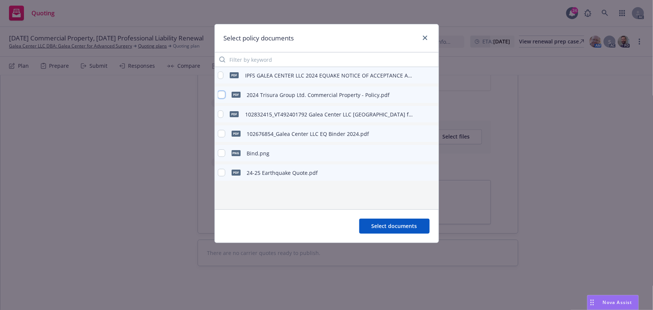
click at [222, 94] on input "checkbox" at bounding box center [221, 94] width 7 height 7
checkbox input "true"
click at [390, 227] on span "Select documents" at bounding box center [394, 225] width 46 height 7
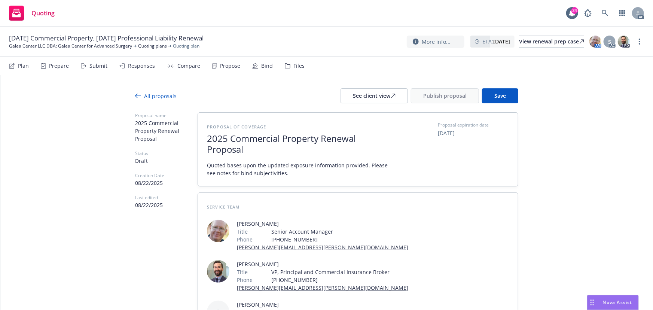
scroll to position [0, 0]
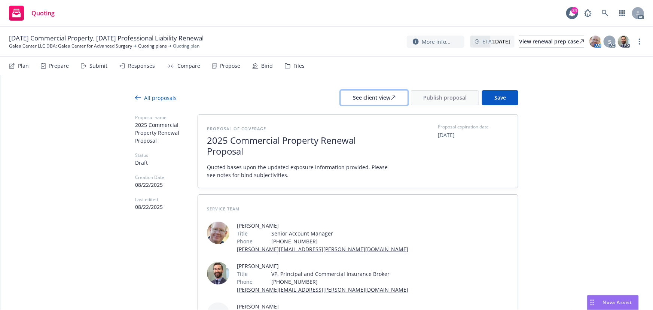
drag, startPoint x: 381, startPoint y: 102, endPoint x: 405, endPoint y: 111, distance: 25.7
click at [381, 102] on div "See client view" at bounding box center [374, 98] width 43 height 14
click at [139, 67] on div "Responses" at bounding box center [141, 66] width 27 height 6
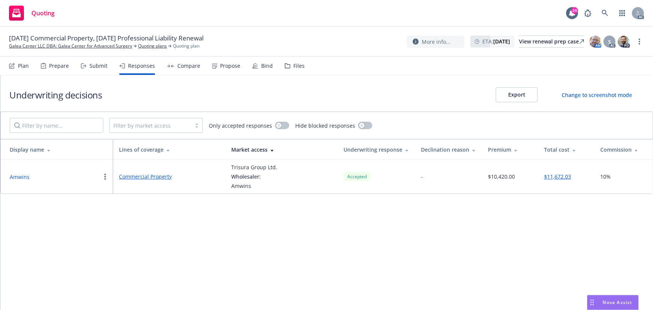
click at [230, 66] on div "Propose" at bounding box center [230, 66] width 20 height 6
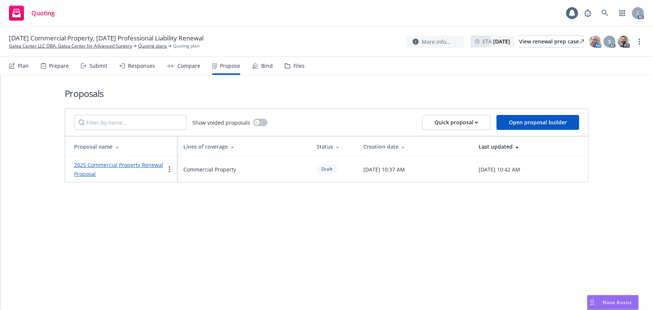
click at [145, 166] on link "2025 Commercial Property Renewal Proposal" at bounding box center [118, 169] width 89 height 16
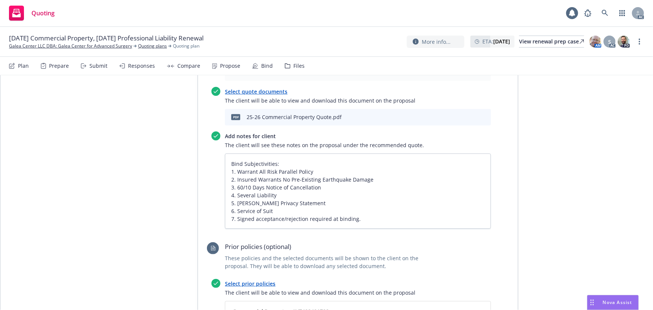
scroll to position [476, 0]
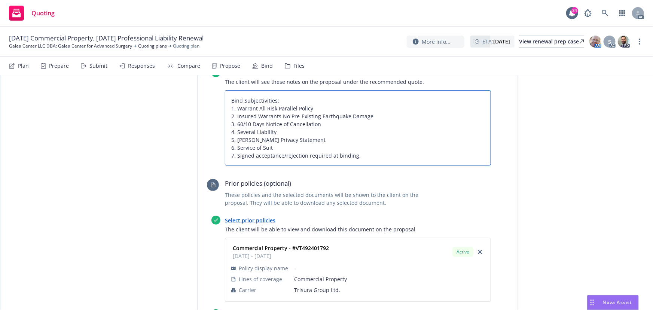
drag, startPoint x: 234, startPoint y: 124, endPoint x: 337, endPoint y: 126, distance: 102.5
click at [337, 126] on textarea "Bind Subjectivities: 1. Warrant All Risk Parallel Policy 2. Insured Warrants No…" at bounding box center [358, 128] width 266 height 76
type textarea "x"
type textarea "Bind Subjectivities: 1. Warrant All Risk Parallel Policy 2. Insured Warrants No…"
click at [233, 132] on textarea "Bind Subjectivities: 1. Warrant All Risk Parallel Policy 2. Insured Warrants No…" at bounding box center [358, 128] width 266 height 76
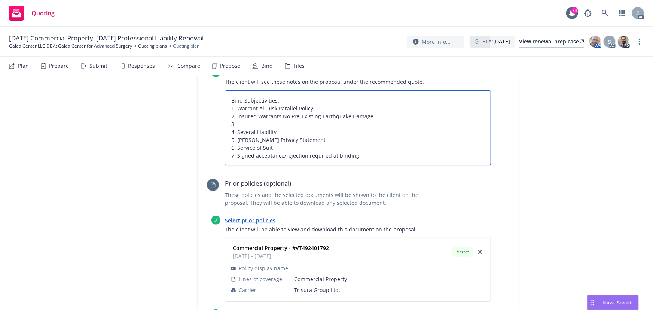
type textarea "x"
type textarea "Bind Subjectivities: 1. Warrant All Risk Parallel Policy 2. Insured Warrants No…"
type textarea "x"
type textarea "Bind Subjectivities: 1. Warrant All Risk Parallel Policy 2. Insured Warrants No…"
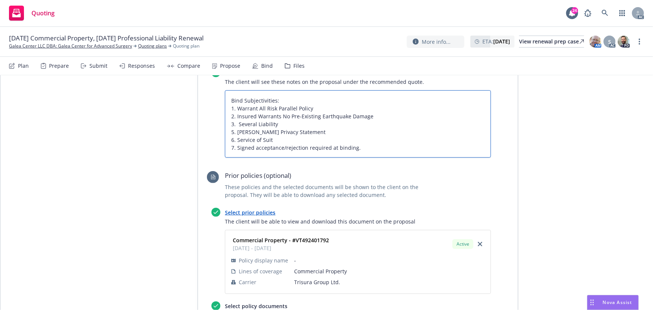
type textarea "x"
type textarea "Bind Subjectivities: 1. Warrant All Risk Parallel Policy 2. Insured Warrants No…"
click at [231, 133] on textarea "Bind Subjectivities: 1. Warrant All Risk Parallel Policy 2. Insured Warrants No…" at bounding box center [358, 124] width 266 height 68
type textarea "x"
type textarea "Bind Subjectivities: 1. Warrant All Risk Parallel Policy 2. Insured Warrants No…"
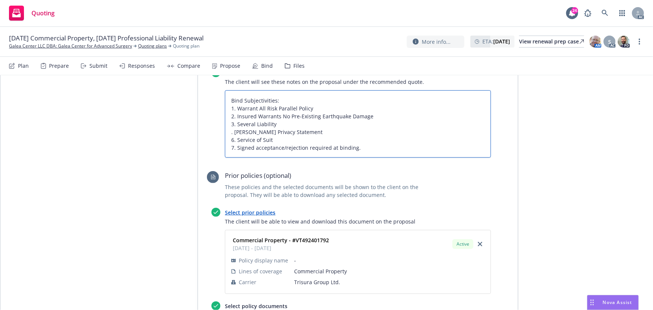
type textarea "x"
type textarea "Bind Subjectivities: 1. Warrant All Risk Parallel Policy 2. Insured Warrants No…"
click at [231, 140] on textarea "Bind Subjectivities: 1. Warrant All Risk Parallel Policy 2. Insured Warrants No…" at bounding box center [358, 124] width 266 height 68
type textarea "x"
type textarea "Bind Subjectivities: 1. Warrant All Risk Parallel Policy 2. Insured Warrants No…"
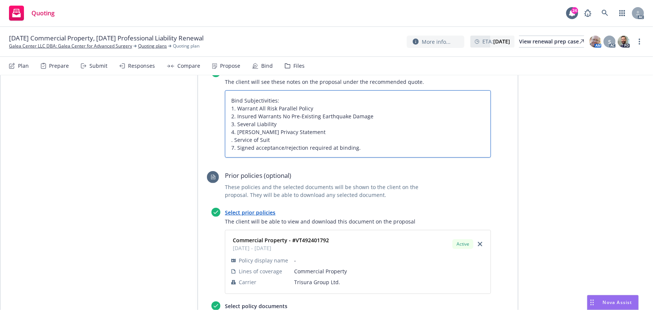
type textarea "x"
type textarea "Bind Subjectivities: 1. Warrant All Risk Parallel Policy 2. Insured Warrants No…"
click at [230, 146] on textarea "Bind Subjectivities: 1. Warrant All Risk Parallel Policy 2. Insured Warrants No…" at bounding box center [358, 124] width 266 height 68
type textarea "x"
type textarea "Bind Subjectivities: 1. Warrant All Risk Parallel Policy 2. Insured Warrants No…"
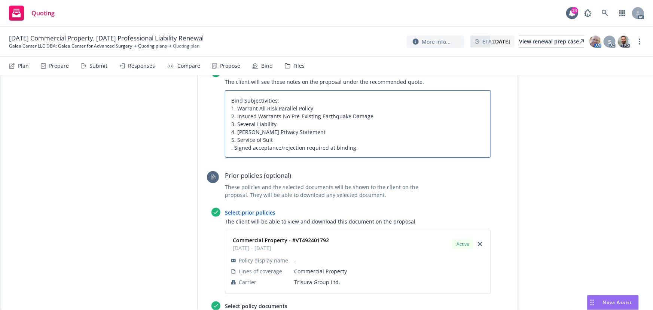
type textarea "x"
type textarea "Bind Subjectivities: 1. Warrant All Risk Parallel Policy 2. Insured Warrants No…"
click at [252, 169] on div at bounding box center [349, 166] width 284 height 9
click at [372, 149] on textarea "Bind Subjectivities: 1. Warrant All Risk Parallel Policy 2. Insured Warrants No…" at bounding box center [358, 124] width 266 height 68
type textarea "x"
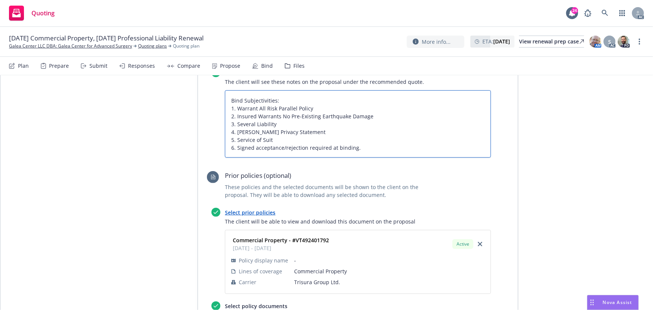
type textarea "Bind Subjectivities: 1. Warrant All Risk Parallel Policy 2. Insured Warrants No…"
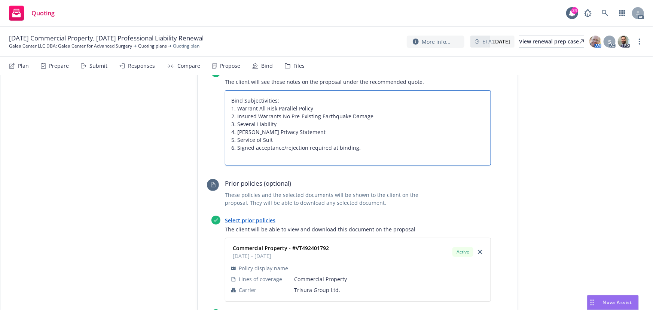
type textarea "x"
type textarea "Bind Subjectivities: 1. Warrant All Risk Parallel Policy 2. Insured Warrants No…"
type textarea "x"
type textarea "Bind Subjectivities: 1. Warrant All Risk Parallel Policy 2. Insured Warrants No…"
type textarea "x"
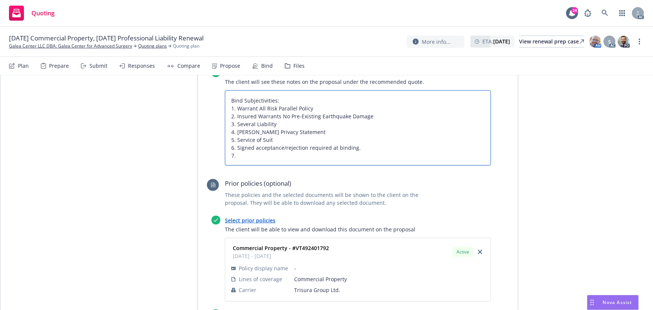
type textarea "Bind Subjectivities: 1. Warrant All Risk Parallel Policy 2. Insured Warrants No…"
paste textarea "Per Statement of Values on file with the Company"
type textarea "x"
type textarea "Bind Subjectivities: 1. Warrant All Risk Parallel Policy 2. Insured Warrants No…"
click at [301, 160] on textarea "Bind Subjectivities: 1. Warrant All Risk Parallel Policy 2. Insured Warrants No…" at bounding box center [358, 128] width 266 height 76
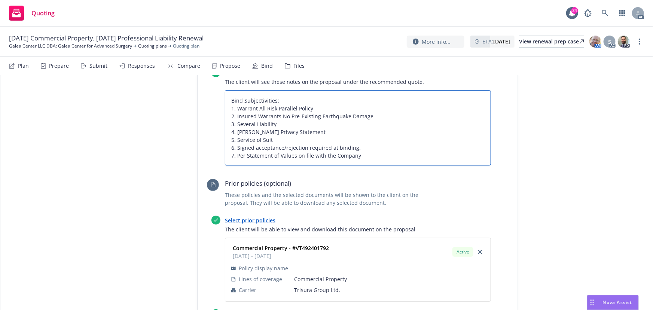
drag, startPoint x: 226, startPoint y: 148, endPoint x: 367, endPoint y: 147, distance: 141.4
click at [367, 147] on textarea "Bind Subjectivities: 1. Warrant All Risk Parallel Policy 2. Insured Warrants No…" at bounding box center [358, 128] width 266 height 76
type textarea "x"
type textarea "Bind Subjectivities: 1. Warrant All Risk Parallel Policy 2. Insured Warrants No…"
click at [367, 153] on textarea "Bind Subjectivities: 1. Warrant All Risk Parallel Policy 2. Insured Warrants No…" at bounding box center [358, 128] width 266 height 76
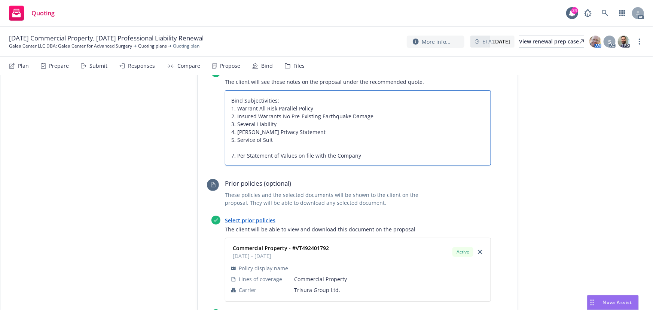
click at [378, 160] on textarea "Bind Subjectivities: 1. Warrant All Risk Parallel Policy 2. Insured Warrants No…" at bounding box center [358, 128] width 266 height 76
type textarea "x"
paste textarea "6. Signed acceptance/rejection required at binding."
type textarea "Bind Subjectivities: 1. Warrant All Risk Parallel Policy 2. Insured Warrants No…"
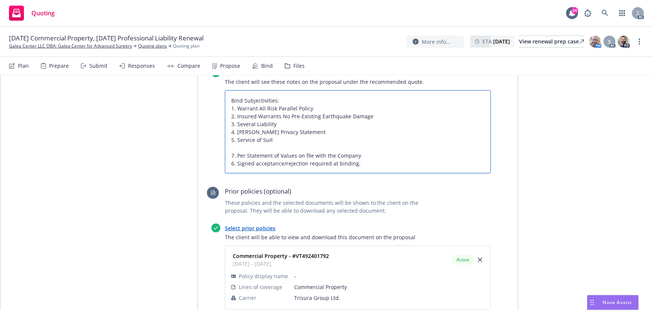
click at [227, 144] on textarea "Bind Subjectivities: 1. Warrant All Risk Parallel Policy 2. Insured Warrants No…" at bounding box center [358, 131] width 266 height 83
type textarea "x"
type textarea "Bind Subjectivities: 1. Warrant All Risk Parallel Policy 2. Insured Warrants No…"
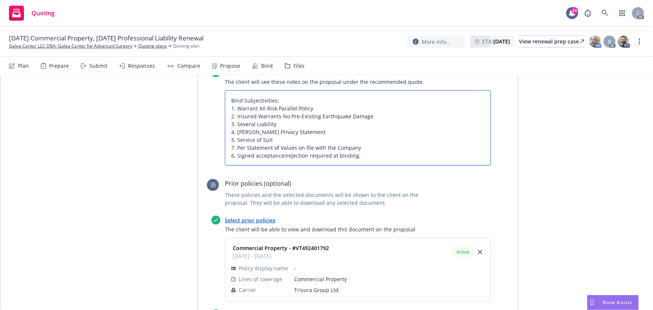
type textarea "x"
type textarea "Bind Subjectivities: 1. Warrant All Risk Parallel Policy 2. Insured Warrants No…"
type textarea "x"
click at [230, 156] on textarea "Bind Subjectivities: 1. Warrant All Risk Parallel Policy 2. Insured Warrants No…" at bounding box center [358, 128] width 266 height 76
type textarea "Bind Subjectivities: 1. Warrant All Risk Parallel Policy 2. Insured Warrants No…"
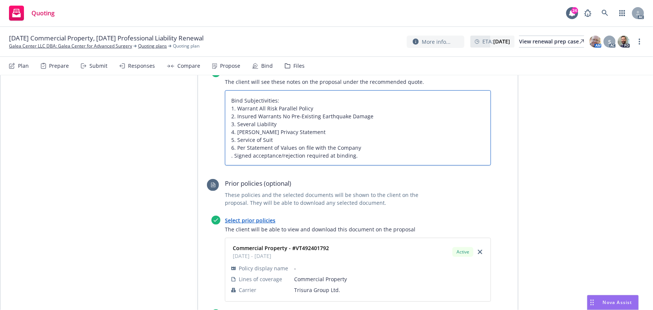
type textarea "x"
click at [335, 142] on textarea "Bind Subjectivities: 1. Warrant All Risk Parallel Policy 2. Insured Warrants No…" at bounding box center [358, 128] width 266 height 76
type textarea "Bind Subjectivities: 1. Warrant All Risk Parallel Policy 2. Insured Warrants No…"
click at [275, 175] on div at bounding box center [349, 174] width 284 height 9
click at [234, 148] on textarea "Bind Subjectivities: 1. Warrant All Risk Parallel Policy 2. Insured Warrants No…" at bounding box center [358, 128] width 266 height 76
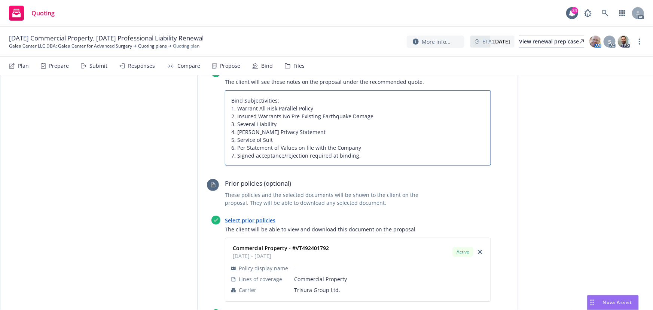
paste textarea "Territory / Locations:"
type textarea "x"
type textarea "Bind Subjectivities: 1. Warrant All Risk Parallel Policy 2. Insured Warrants No…"
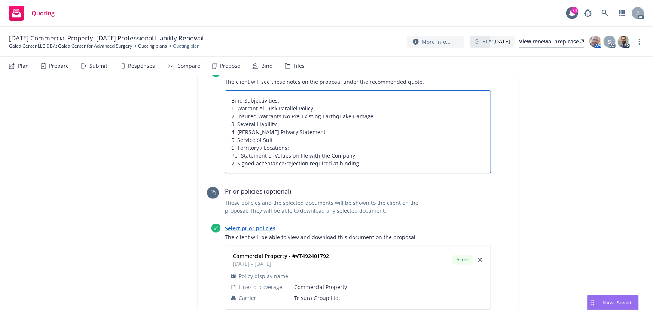
type textarea "x"
type textarea "Bind Subjectivities: 1. Warrant All Risk Parallel Policy 2. Insured Warrants No…"
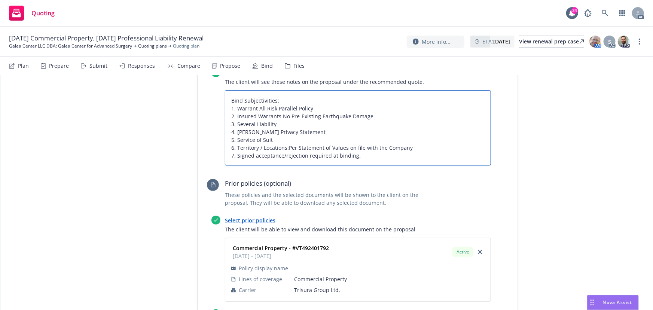
type textarea "x"
click at [367, 148] on textarea "Bind Subjectivities: 1. Warrant All Risk Parallel Policy 2. Insured Warrants No…" at bounding box center [358, 128] width 266 height 76
type textarea "Bind Subjectivities: 1. Warrant All Risk Parallel Policy 2. Insured Warrants No…"
drag, startPoint x: 252, startPoint y: 154, endPoint x: 317, endPoint y: 157, distance: 64.8
click at [317, 157] on textarea "Bind Subjectivities: 1. Warrant All Risk Parallel Policy 2. Insured Warrants No…" at bounding box center [358, 128] width 266 height 76
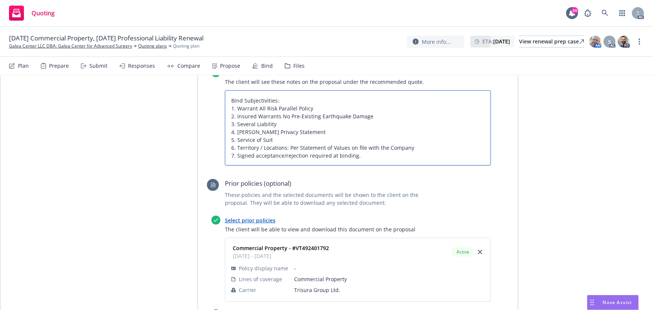
click at [259, 125] on textarea "Bind Subjectivities: 1. Warrant All Risk Parallel Policy 2. Insured Warrants No…" at bounding box center [358, 128] width 266 height 76
click at [266, 131] on textarea "Bind Subjectivities: 1. Warrant All Risk Parallel Policy 2. Insured Warrants No…" at bounding box center [358, 128] width 266 height 76
click at [253, 156] on textarea "Bind Subjectivities: 1. Warrant All Risk Parallel Policy 2. Insured Warrants No…" at bounding box center [358, 128] width 266 height 76
type textarea "x"
type textarea "Bind Subjectivities: 1. Warrant All Risk Parallel Policy 2. Insured Warrants No…"
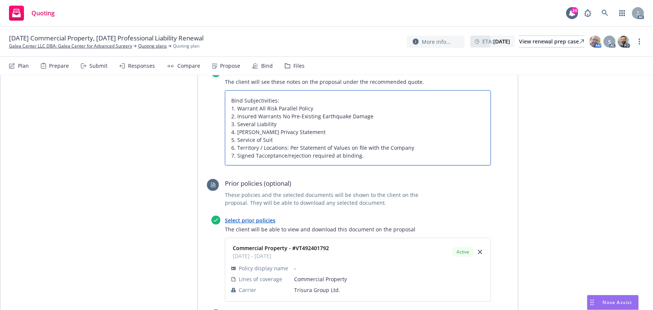
type textarea "x"
type textarea "Bind Subjectivities: 1. Warrant All Risk Parallel Policy 2. Insured Warrants No…"
drag, startPoint x: 362, startPoint y: 155, endPoint x: 292, endPoint y: 155, distance: 69.2
click at [292, 155] on textarea "Bind Subjectivities: 1. Warrant All Risk Parallel Policy 2. Insured Warrants No…" at bounding box center [358, 128] width 266 height 76
drag, startPoint x: 235, startPoint y: 156, endPoint x: 326, endPoint y: 157, distance: 91.3
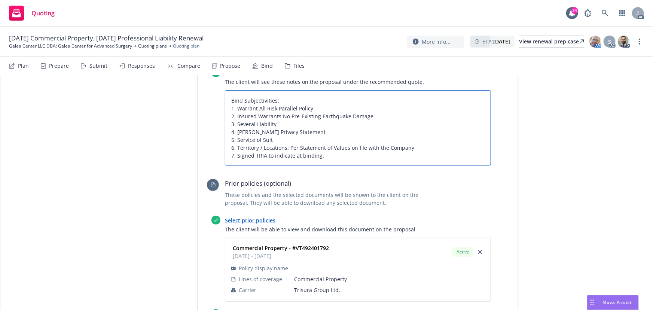
click at [326, 157] on textarea "Bind Subjectivities: 1. Warrant All Risk Parallel Policy 2. Insured Warrants No…" at bounding box center [358, 128] width 266 height 76
click at [317, 159] on textarea "Bind Subjectivities: 1. Warrant All Risk Parallel Policy 2. Insured Warrants No…" at bounding box center [358, 128] width 266 height 76
click at [413, 161] on textarea "Bind Subjectivities: 1. Warrant All Risk Parallel Policy 2. Insured Warrants No…" at bounding box center [358, 128] width 266 height 76
click at [292, 154] on textarea "Bind Subjectivities: 1. Warrant All Risk Parallel Policy 2. Insured Warrants No…" at bounding box center [358, 128] width 266 height 76
paste textarea "cceptance/rejectiona"
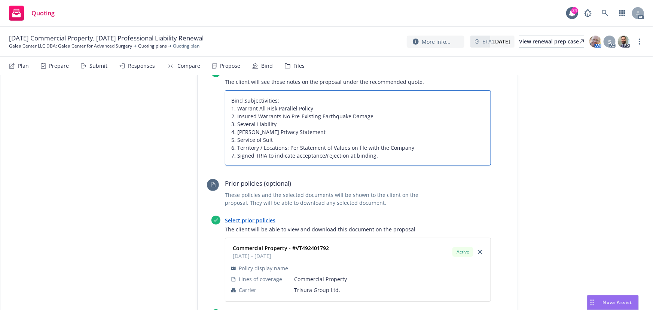
drag, startPoint x: 369, startPoint y: 156, endPoint x: 232, endPoint y: 158, distance: 136.9
click at [232, 158] on textarea "Bind Subjectivities: 1. Warrant All Risk Parallel Policy 2. Insured Warrants No…" at bounding box center [358, 128] width 266 height 76
click at [360, 134] on textarea "Bind Subjectivities: 1. Warrant All Risk Parallel Policy 2. Insured Warrants No…" at bounding box center [358, 128] width 266 height 76
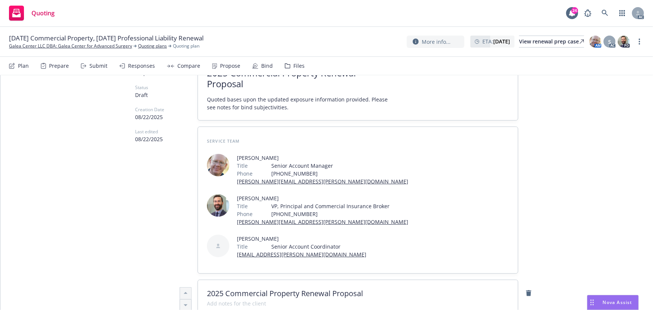
scroll to position [0, 0]
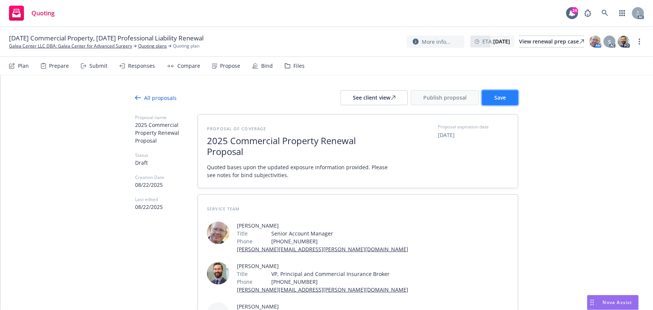
click at [510, 98] on button "Save" at bounding box center [500, 97] width 36 height 15
click at [135, 67] on div "Responses" at bounding box center [141, 66] width 27 height 6
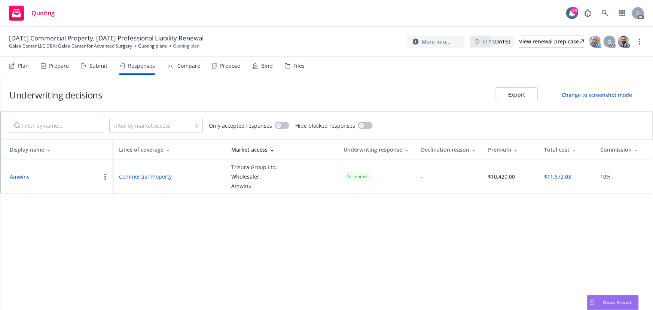
click at [13, 176] on button "Amwins" at bounding box center [20, 177] width 20 height 8
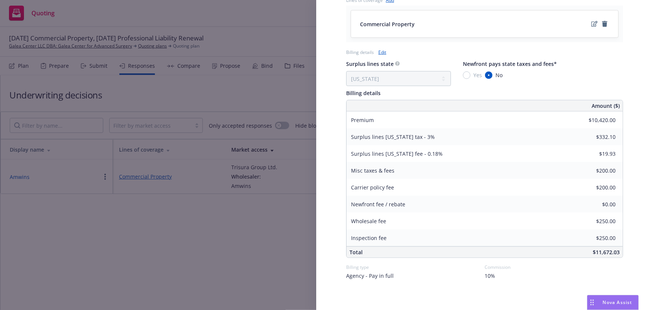
scroll to position [320, 0]
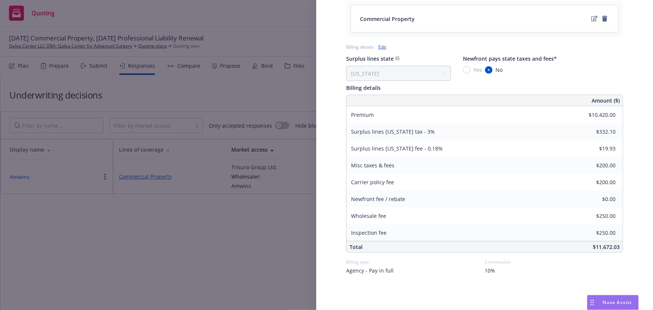
click at [295, 70] on div "Display Name Amwins Carrier Trisura Group Ltd. Writing company Trisura Specialt…" at bounding box center [326, 155] width 653 height 310
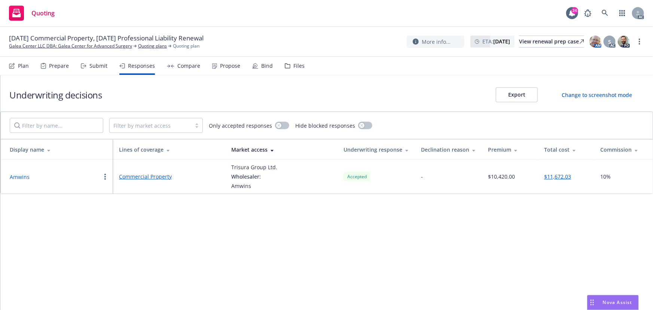
click at [294, 67] on div "Files" at bounding box center [298, 66] width 11 height 6
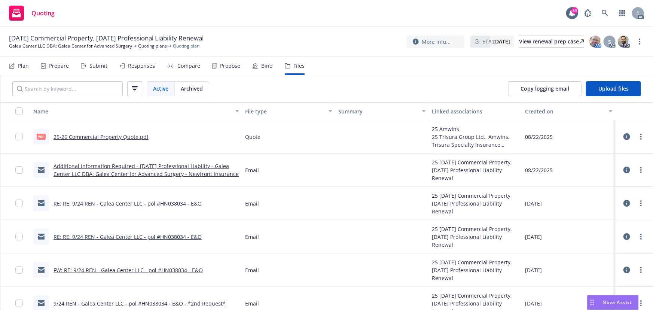
click at [221, 69] on div "Propose" at bounding box center [230, 66] width 20 height 6
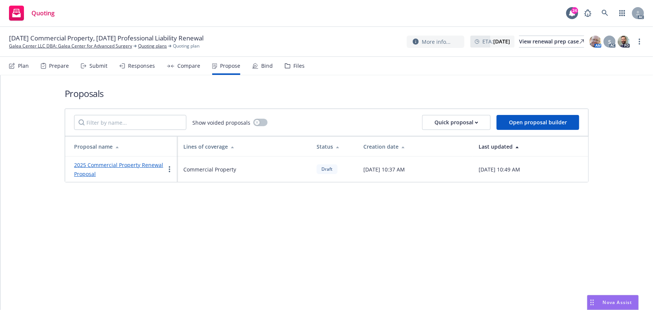
click at [113, 163] on link "2025 Commercial Property Renewal Proposal" at bounding box center [118, 169] width 89 height 16
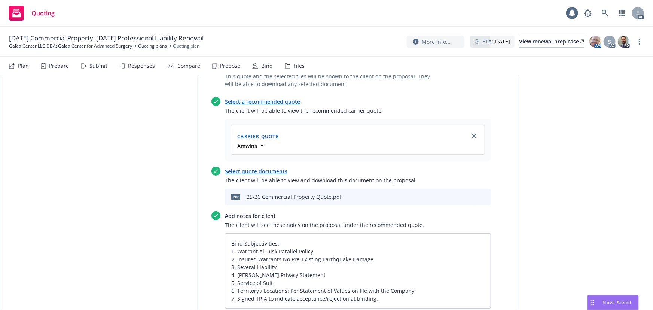
scroll to position [442, 0]
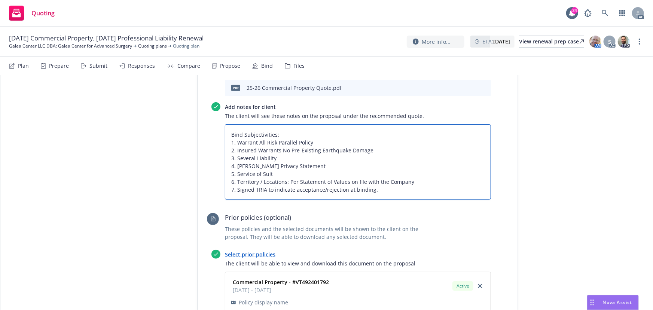
drag, startPoint x: 234, startPoint y: 181, endPoint x: 392, endPoint y: 190, distance: 158.1
click at [392, 190] on textarea "Bind Subjectivities: 1. Warrant All Risk Parallel Policy 2. Insured Warrants No…" at bounding box center [358, 162] width 266 height 76
click at [254, 187] on textarea "Bind Subjectivities: 1. Warrant All Risk Parallel Policy 2. Insured Warrants No…" at bounding box center [358, 162] width 266 height 76
drag, startPoint x: 228, startPoint y: 182, endPoint x: 385, endPoint y: 188, distance: 157.6
click at [385, 188] on textarea "Bind Subjectivities: 1. Warrant All Risk Parallel Policy 2. Insured Warrants No…" at bounding box center [358, 162] width 266 height 76
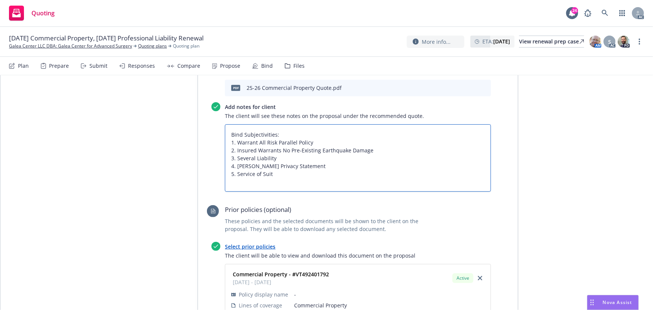
click at [372, 150] on textarea "Bind Subjectivities: 1. Warrant All Risk Parallel Policy 2. Insured Warrants No…" at bounding box center [358, 158] width 266 height 68
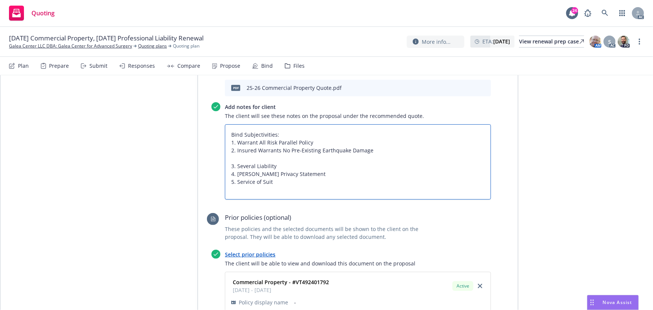
paste textarea "6. Territory / Locations: Per Statement of Values on file with the Company 7. S…"
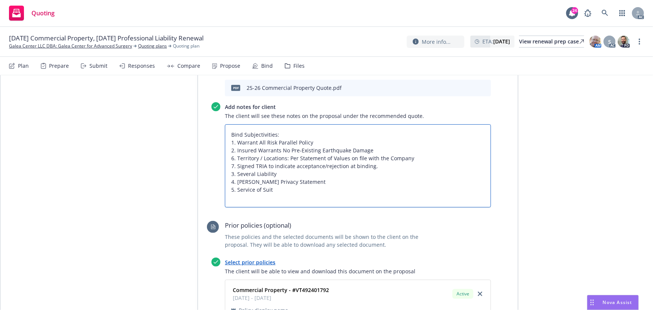
click at [229, 158] on textarea "Bind Subjectivities: 1. Warrant All Risk Parallel Policy 2. Insured Warrants No…" at bounding box center [358, 165] width 266 height 83
click at [231, 164] on textarea "Bind Subjectivities: 1. Warrant All Risk Parallel Policy 2. Insured Warrants No…" at bounding box center [358, 165] width 266 height 83
click at [230, 174] on textarea "Bind Subjectivities: 1. Warrant All Risk Parallel Policy 2. Insured Warrants No…" at bounding box center [358, 165] width 266 height 83
click at [230, 181] on textarea "Bind Subjectivities: 1. Warrant All Risk Parallel Policy 2. Insured Warrants No…" at bounding box center [358, 165] width 266 height 83
click at [231, 187] on textarea "Bind Subjectivities: 1. Warrant All Risk Parallel Policy 2. Insured Warrants No…" at bounding box center [358, 165] width 266 height 83
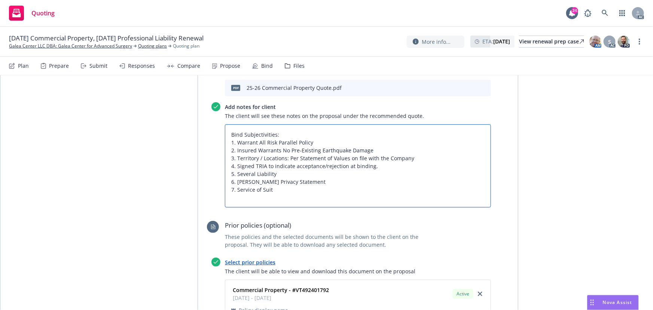
click at [311, 186] on textarea "Bind Subjectivities: 1. Warrant All Risk Parallel Policy 2. Insured Warrants No…" at bounding box center [358, 165] width 266 height 83
click at [370, 167] on textarea "Bind Subjectivities: 1. Warrant All Risk Parallel Policy 2. Insured Warrants No…" at bounding box center [358, 165] width 266 height 83
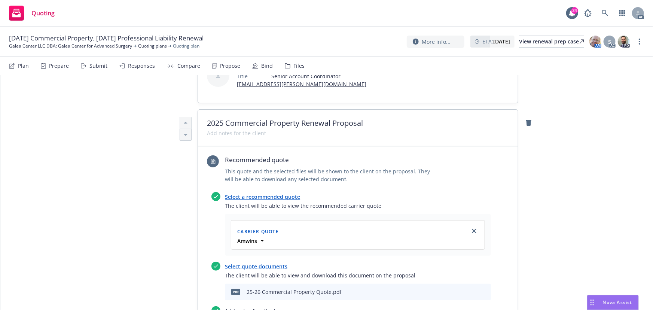
scroll to position [0, 0]
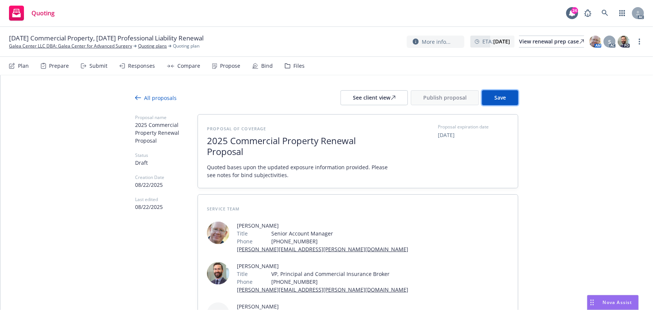
click at [505, 97] on button "Save" at bounding box center [500, 97] width 36 height 15
click at [231, 71] on div "Propose" at bounding box center [226, 66] width 28 height 18
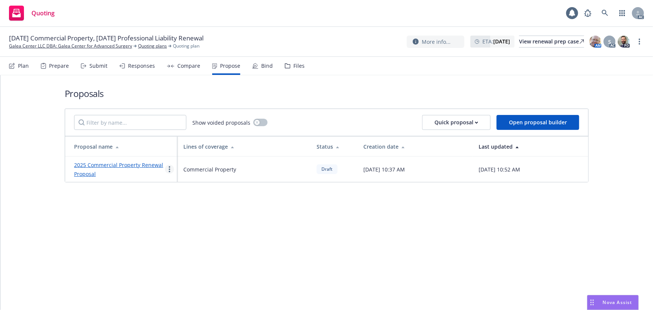
click at [171, 168] on link "more" at bounding box center [169, 169] width 9 height 9
click at [190, 248] on span "See client view" at bounding box center [192, 246] width 55 height 7
click at [134, 70] on div "Responses" at bounding box center [137, 66] width 36 height 18
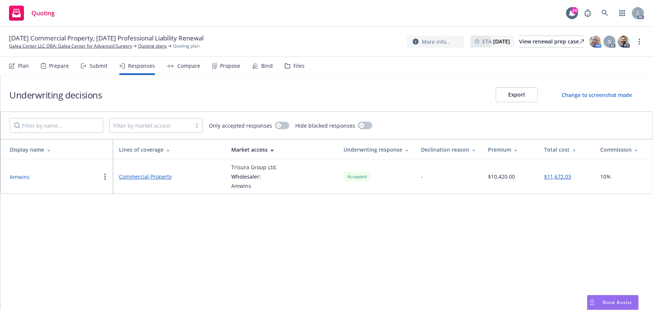
click at [230, 66] on div "Propose" at bounding box center [230, 66] width 20 height 6
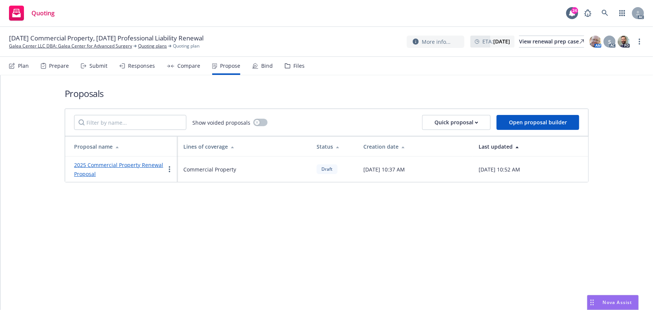
click at [134, 163] on link "2025 Commercial Property Renewal Proposal" at bounding box center [118, 169] width 89 height 16
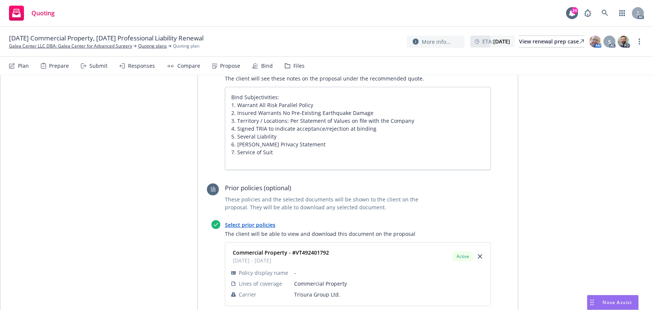
scroll to position [442, 0]
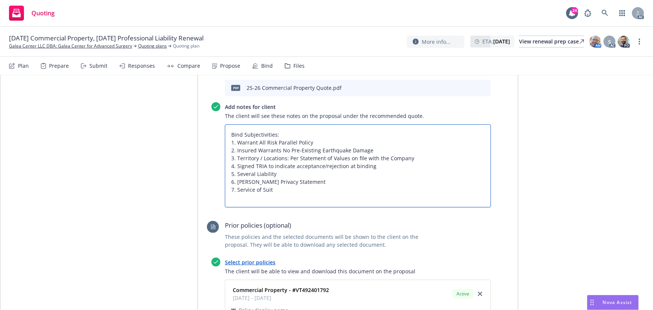
drag, startPoint x: 233, startPoint y: 141, endPoint x: 411, endPoint y: 158, distance: 178.8
click at [411, 158] on textarea "Bind Subjectivities: 1. Warrant All Risk Parallel Policy 2. Insured Warrants No…" at bounding box center [358, 165] width 266 height 83
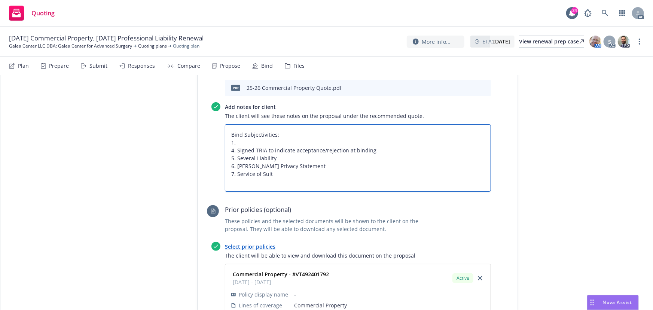
click at [232, 150] on textarea "Bind Subjectivities: 1. 4. Signed TRIA to indicate acceptance/rejection at bind…" at bounding box center [358, 158] width 266 height 68
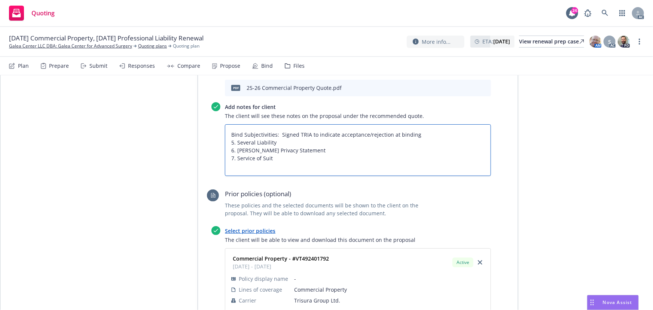
drag, startPoint x: 226, startPoint y: 142, endPoint x: 310, endPoint y: 163, distance: 86.3
click at [310, 163] on textarea "Bind Subjectivities: Signed TRIA to indicate acceptance/rejection at binding 5.…" at bounding box center [358, 150] width 266 height 52
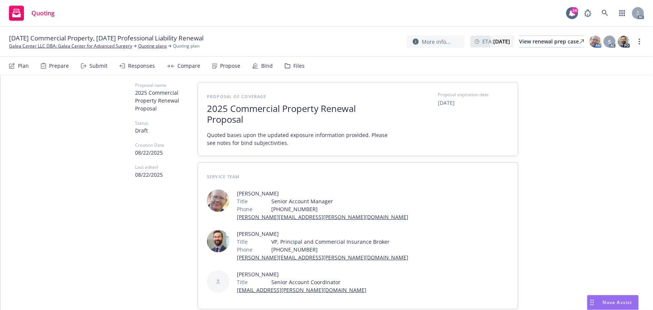
scroll to position [0, 0]
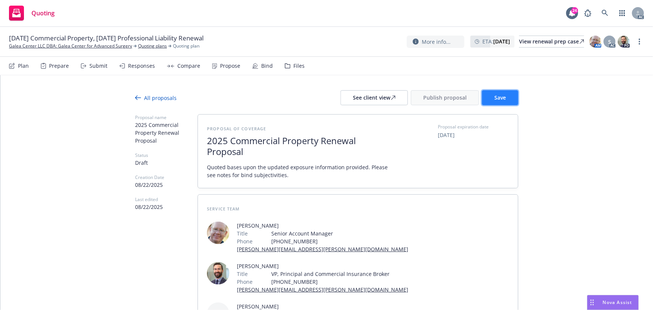
click at [498, 99] on span "Save" at bounding box center [500, 97] width 12 height 7
click at [224, 70] on div "Propose" at bounding box center [226, 66] width 28 height 18
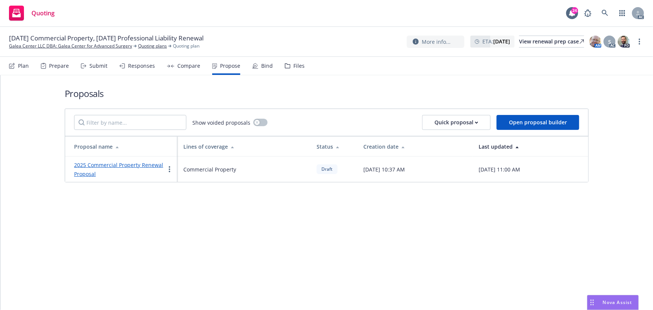
click at [129, 71] on div "Responses" at bounding box center [137, 66] width 36 height 18
